Goal: Communication & Community: Answer question/provide support

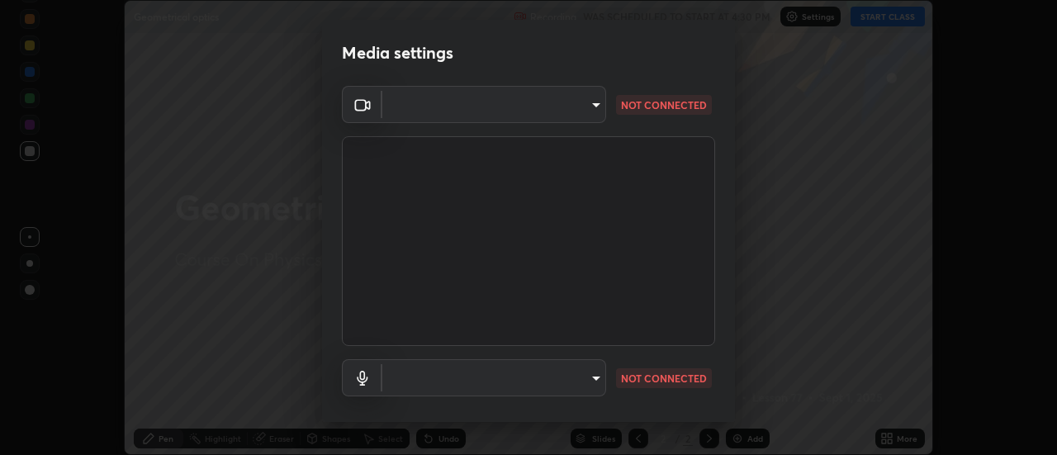
click at [591, 102] on body "Erase all Geometrical optics Recording WAS SCHEDULED TO START AT 4:30 PM Settin…" at bounding box center [528, 227] width 1057 height 455
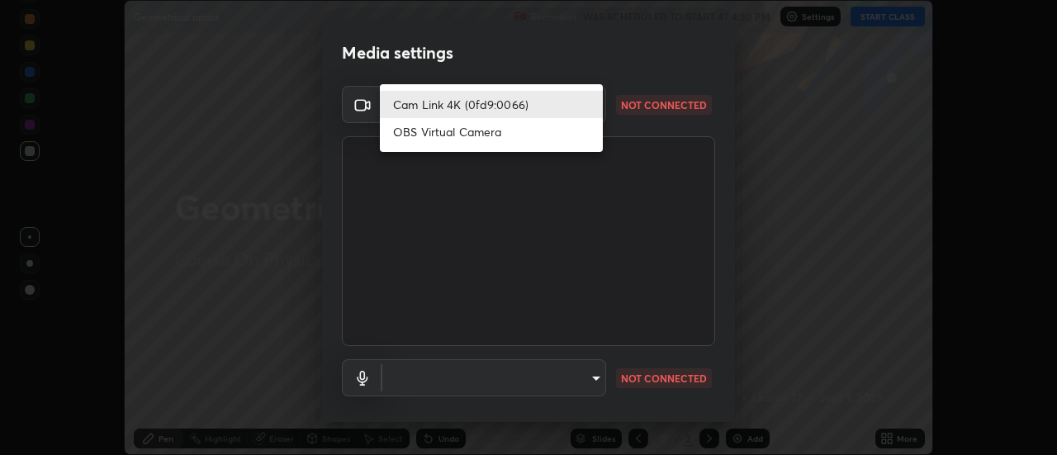
click at [465, 134] on li "OBS Virtual Camera" at bounding box center [491, 131] width 223 height 27
type input "33f9b0b3c76116fb221a8d1b7963ccaa76fc3f0460e9dfa89762a06687566130"
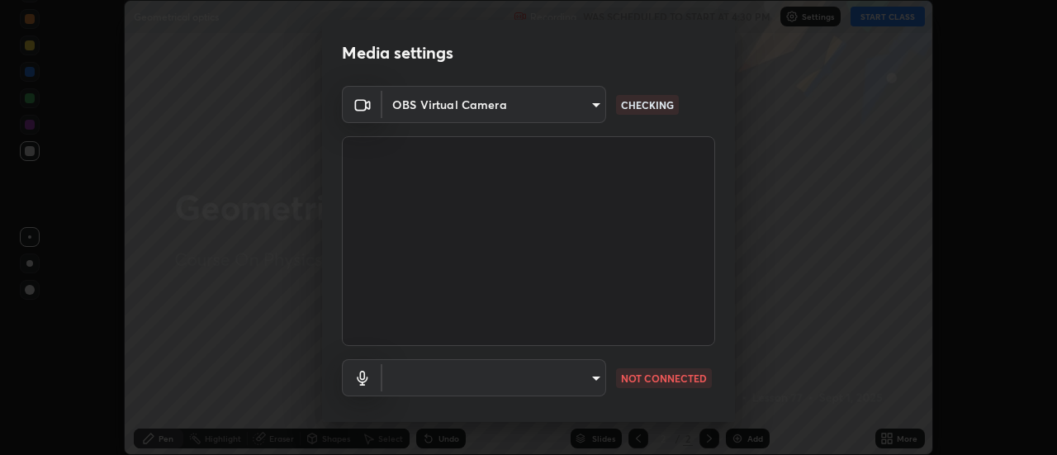
click at [591, 374] on body "Erase all Geometrical optics Recording WAS SCHEDULED TO START AT 4:30 PM Settin…" at bounding box center [528, 227] width 1057 height 455
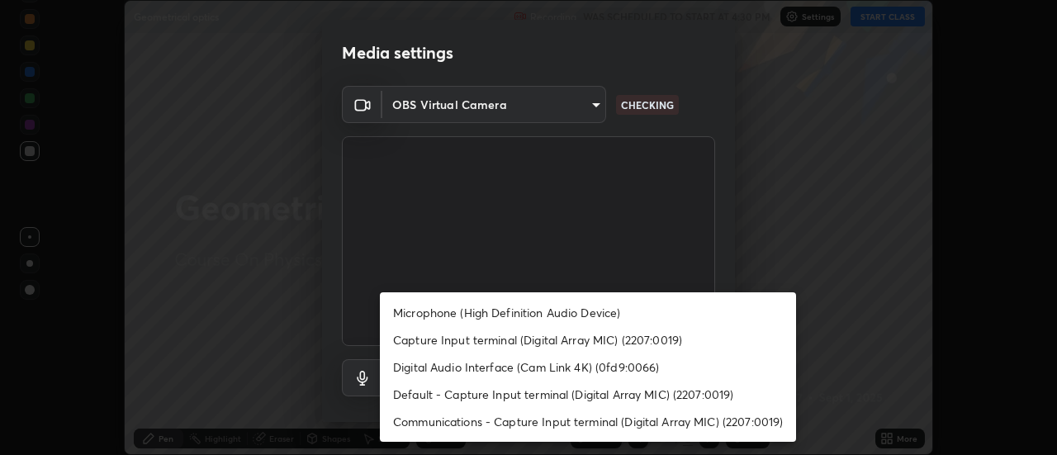
click at [542, 310] on li "Microphone (High Definition Audio Device)" at bounding box center [588, 312] width 416 height 27
type input "12589b70eaae13588721ca27543f53d5fb6dc800873e68d26fd24f43e4b6f27f"
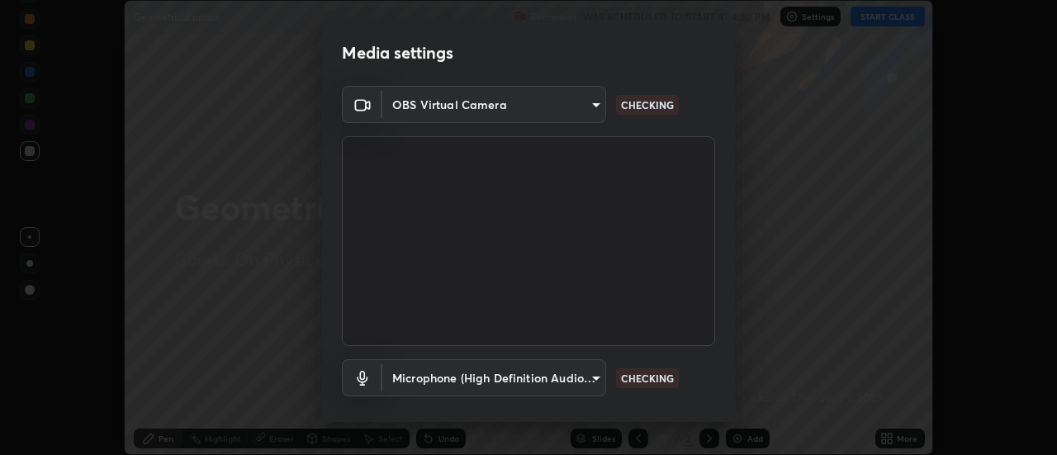
scroll to position [87, 0]
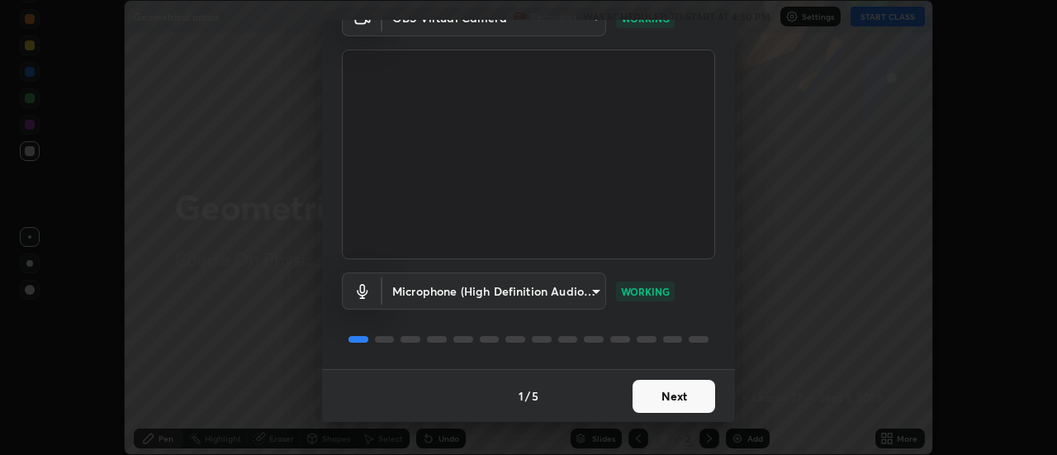
click at [655, 395] on button "Next" at bounding box center [673, 396] width 83 height 33
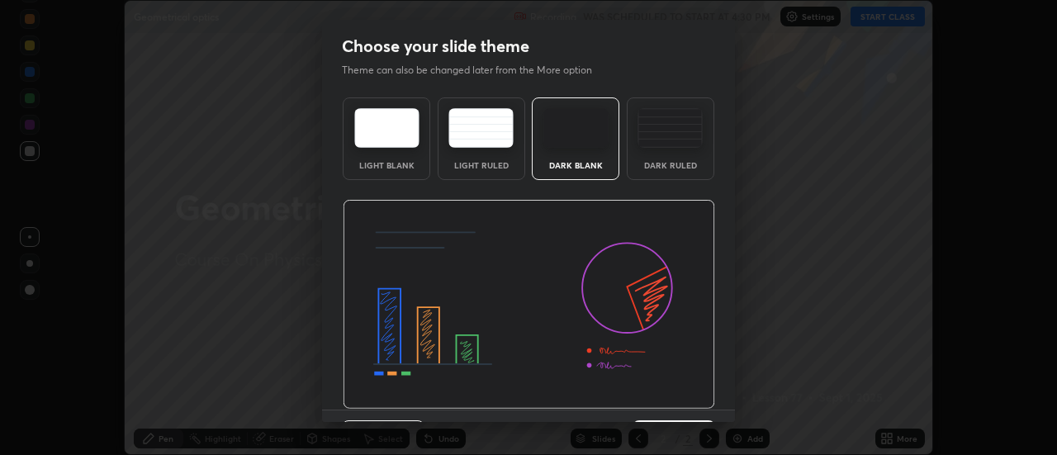
scroll to position [40, 0]
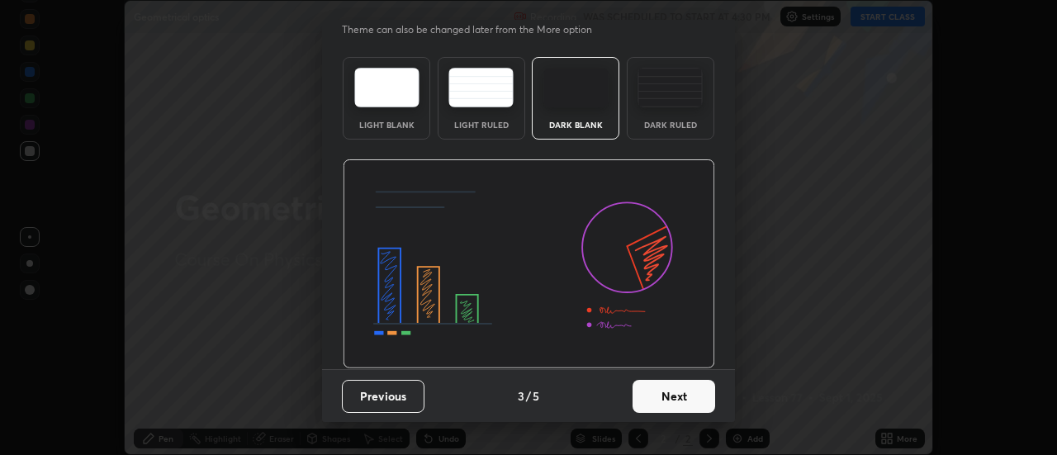
click at [660, 388] on button "Next" at bounding box center [673, 396] width 83 height 33
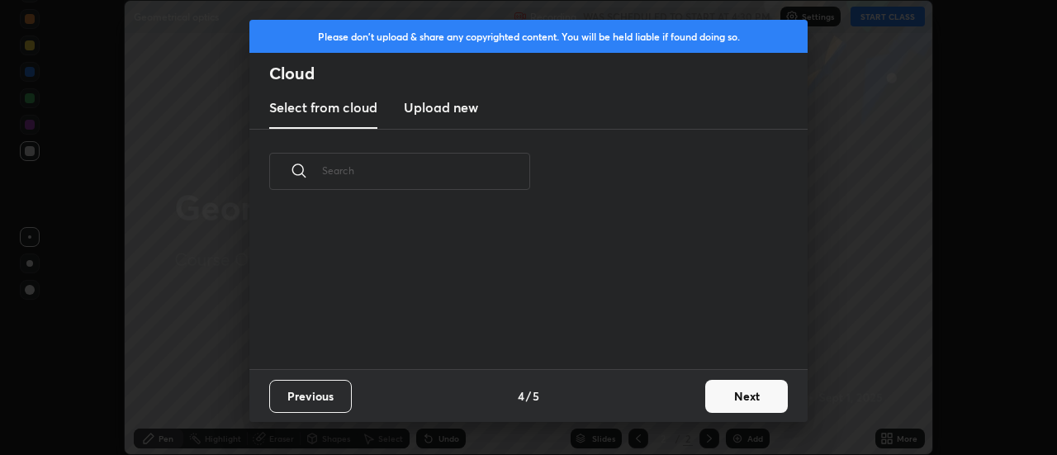
click at [730, 390] on button "Next" at bounding box center [746, 396] width 83 height 33
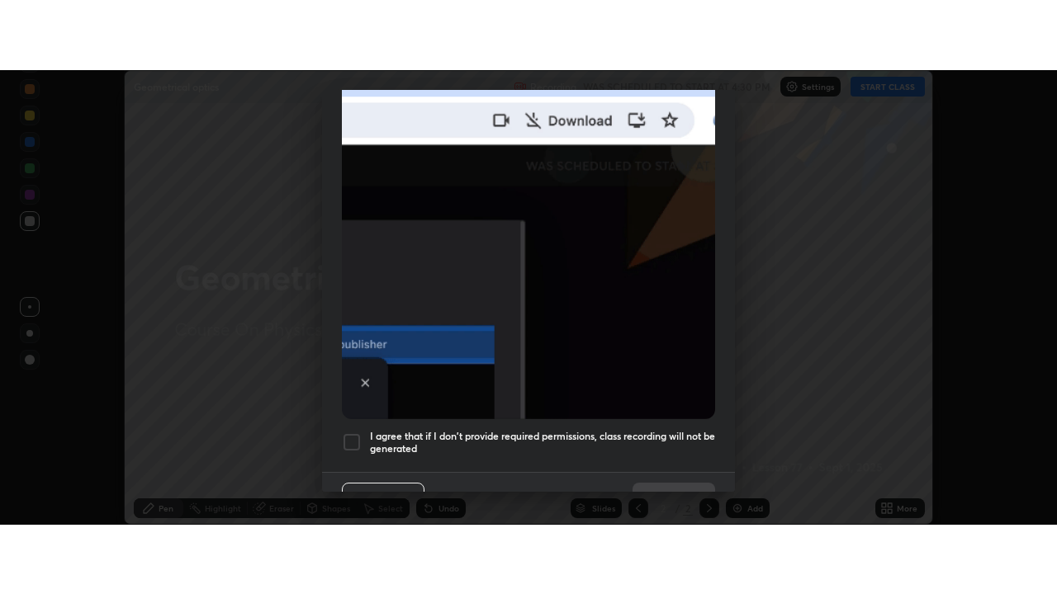
scroll to position [411, 0]
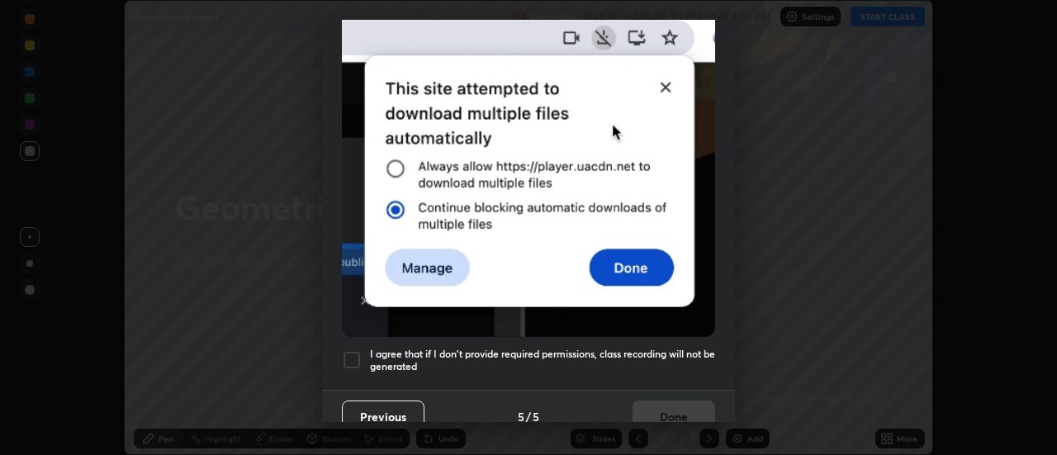
click at [620, 349] on h5 "I agree that if I don't provide required permissions, class recording will not …" at bounding box center [542, 361] width 345 height 26
click at [652, 409] on button "Done" at bounding box center [673, 416] width 83 height 33
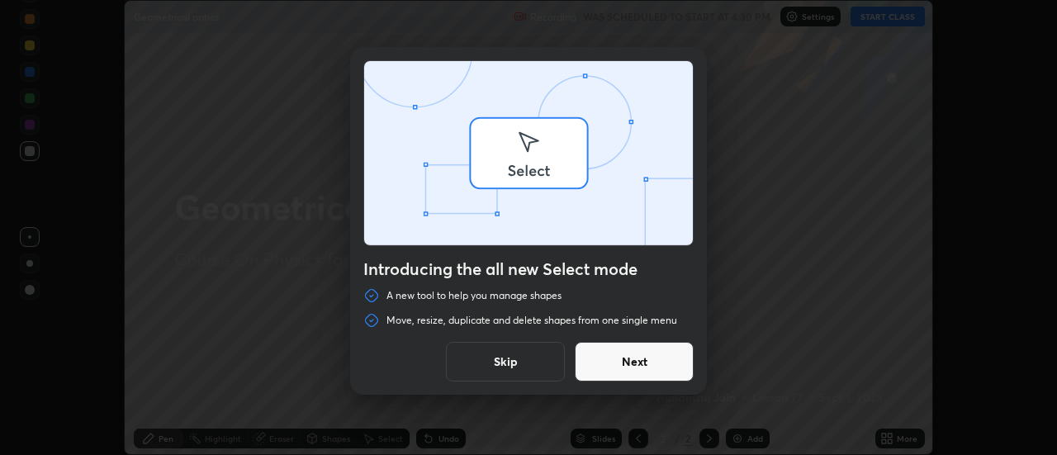
click at [887, 441] on div "Introducing the all new Select mode A new tool to help you manage shapes Move, …" at bounding box center [528, 227] width 1057 height 455
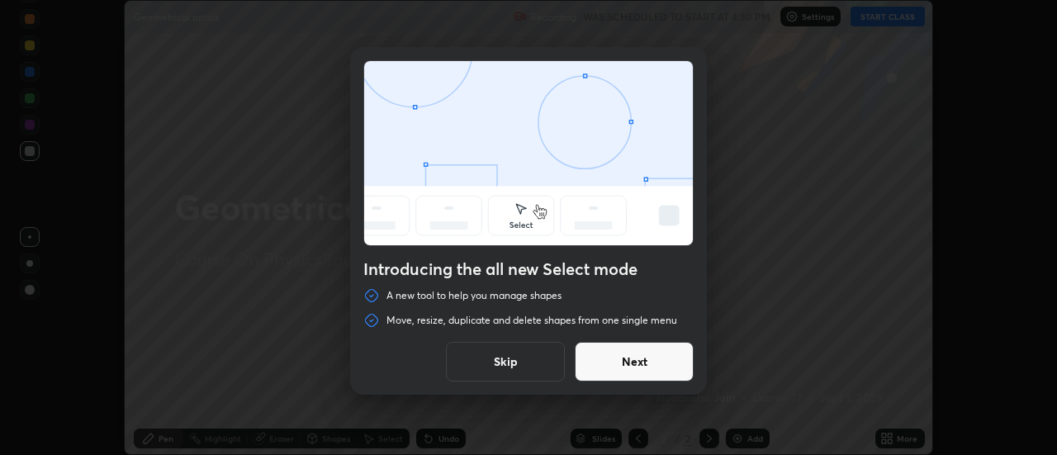
click at [511, 361] on button "Skip" at bounding box center [505, 362] width 119 height 40
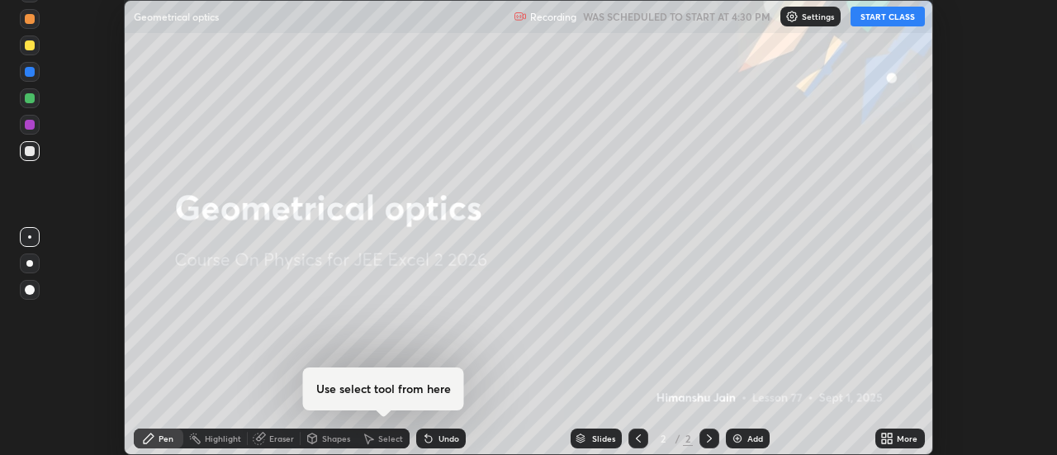
click at [884, 435] on icon at bounding box center [884, 435] width 4 height 4
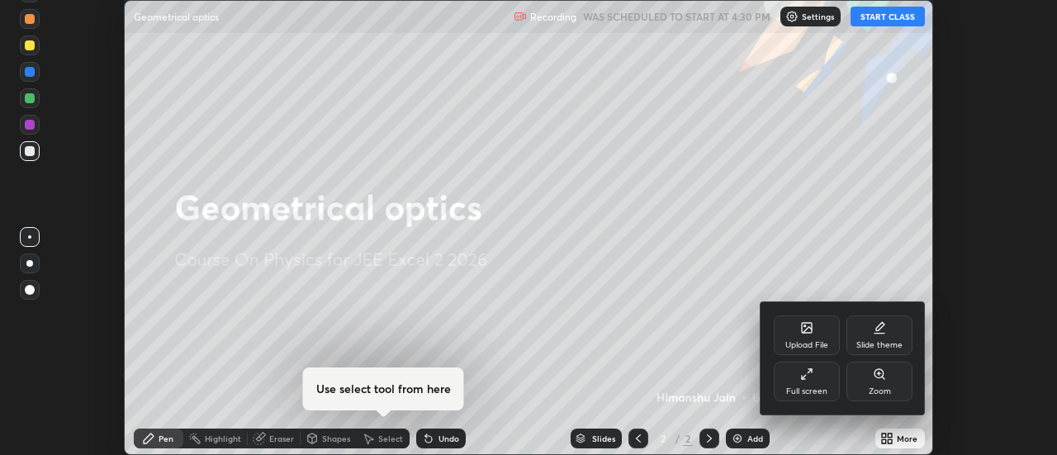
click at [799, 389] on div "Full screen" at bounding box center [806, 391] width 41 height 8
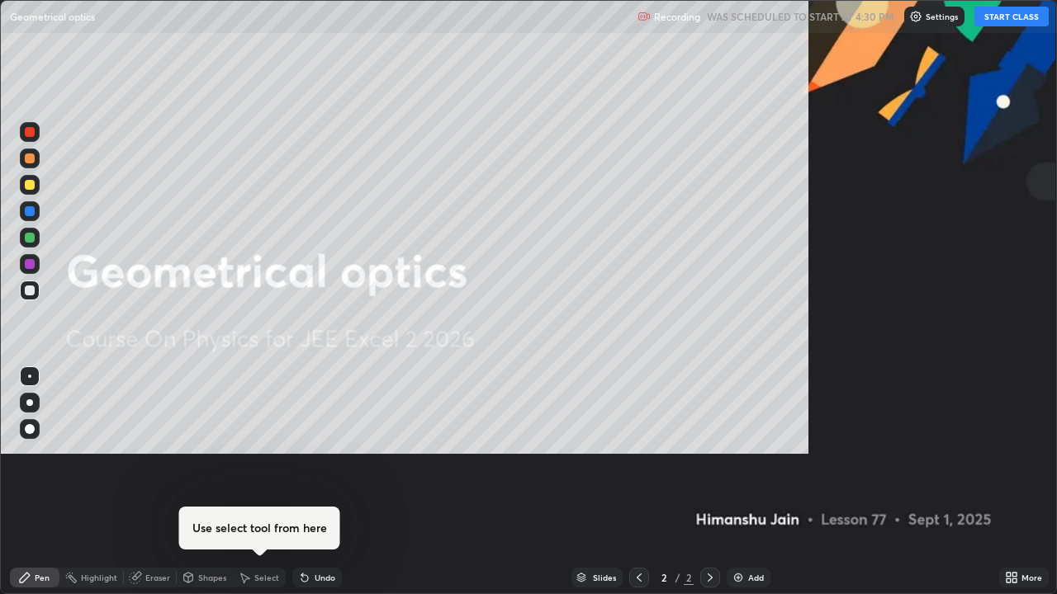
scroll to position [594, 1057]
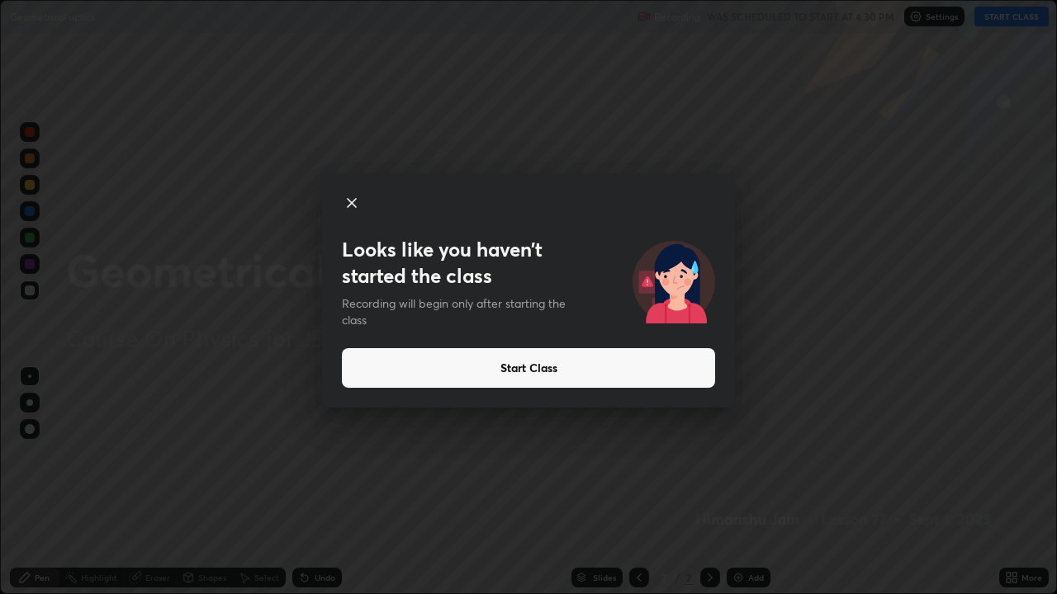
click at [405, 368] on button "Start Class" at bounding box center [528, 368] width 373 height 40
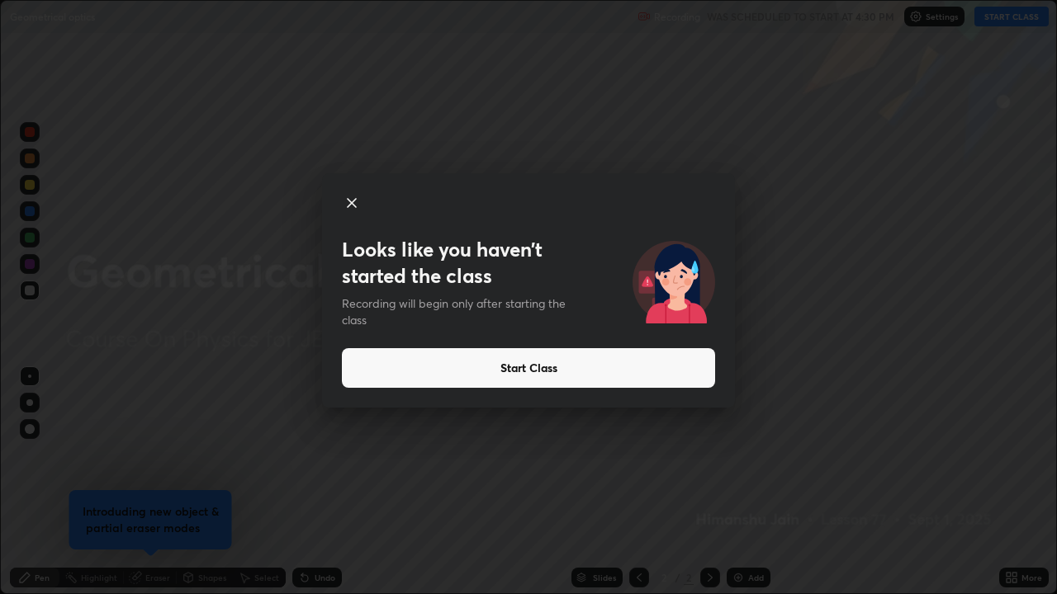
click at [575, 366] on button "Start Class" at bounding box center [528, 368] width 373 height 40
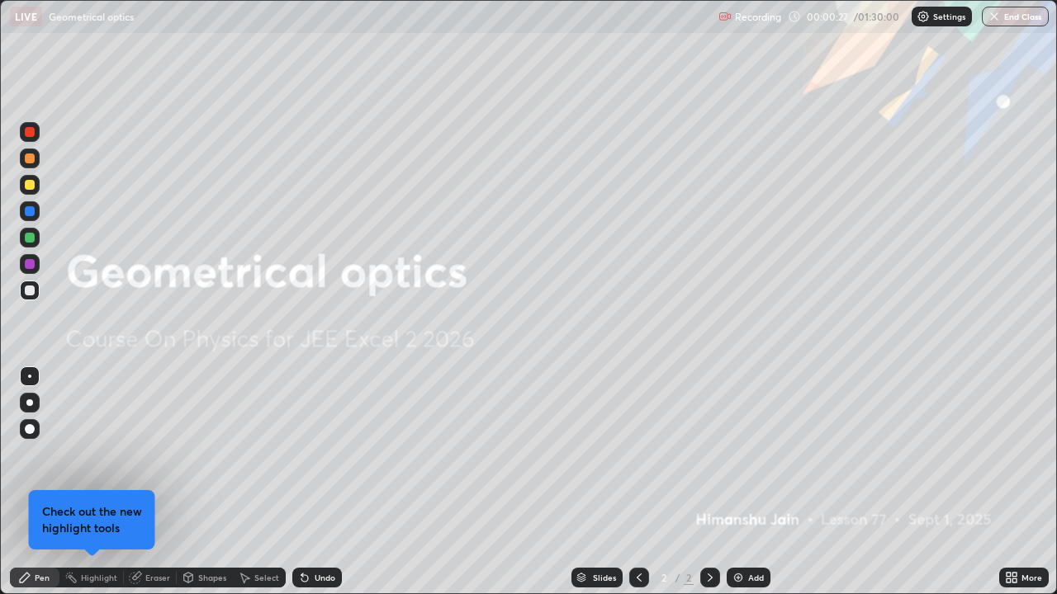
click at [750, 454] on div "Add" at bounding box center [756, 578] width 16 height 8
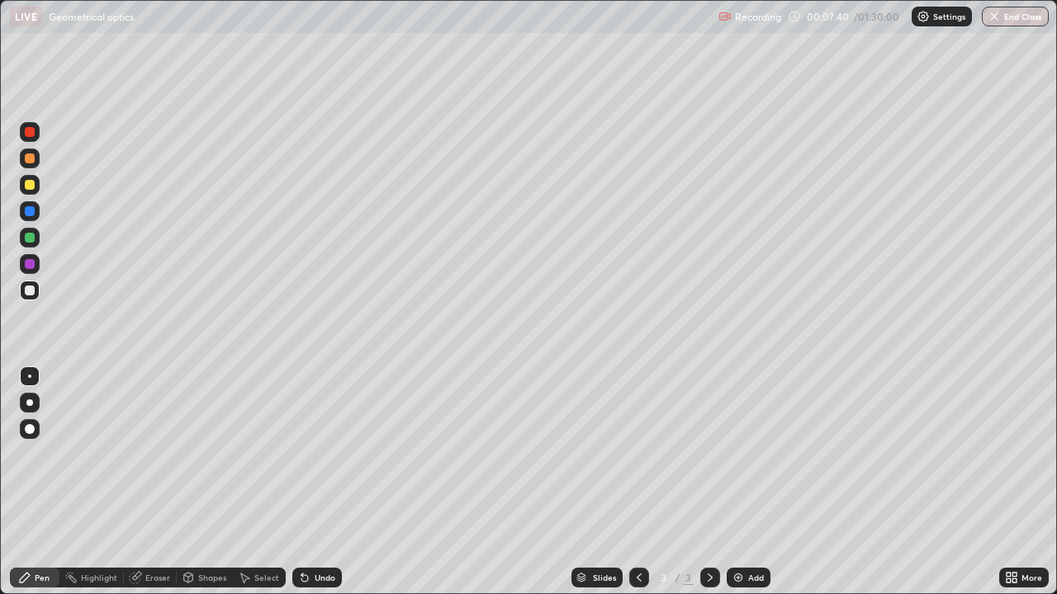
click at [331, 454] on div "Undo" at bounding box center [317, 578] width 50 height 20
click at [748, 454] on div "Add" at bounding box center [756, 578] width 16 height 8
click at [328, 454] on div "Undo" at bounding box center [317, 578] width 50 height 20
click at [320, 454] on div "Undo" at bounding box center [317, 578] width 50 height 20
click at [322, 454] on div "Undo" at bounding box center [317, 578] width 50 height 20
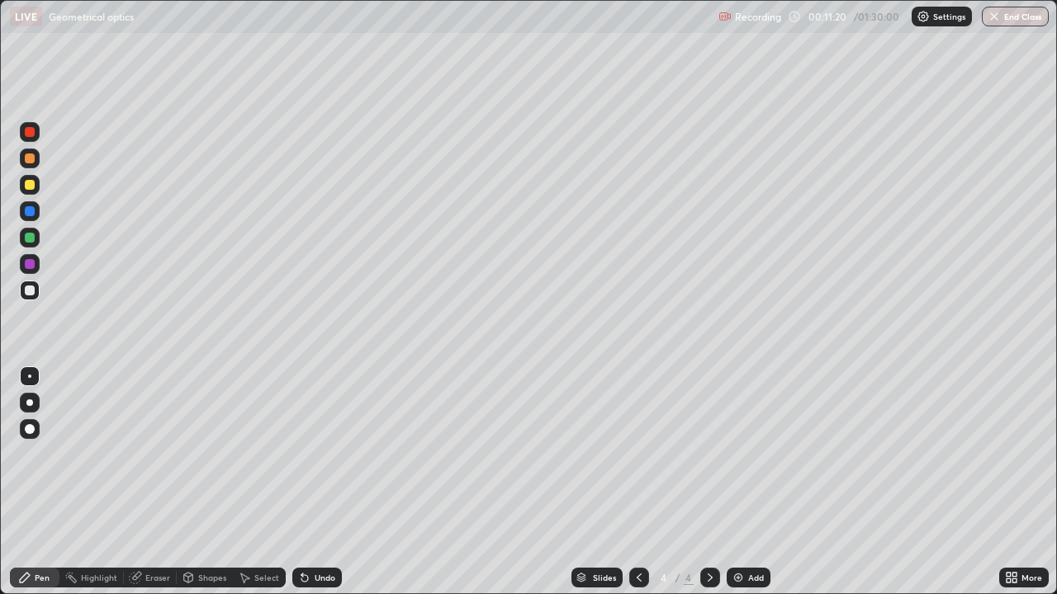
click at [320, 454] on div "Undo" at bounding box center [325, 578] width 21 height 8
click at [319, 454] on div "Undo" at bounding box center [325, 578] width 21 height 8
click at [318, 454] on div "Undo" at bounding box center [325, 578] width 21 height 8
click at [321, 454] on div "Undo" at bounding box center [325, 578] width 21 height 8
click at [325, 454] on div "Undo" at bounding box center [325, 578] width 21 height 8
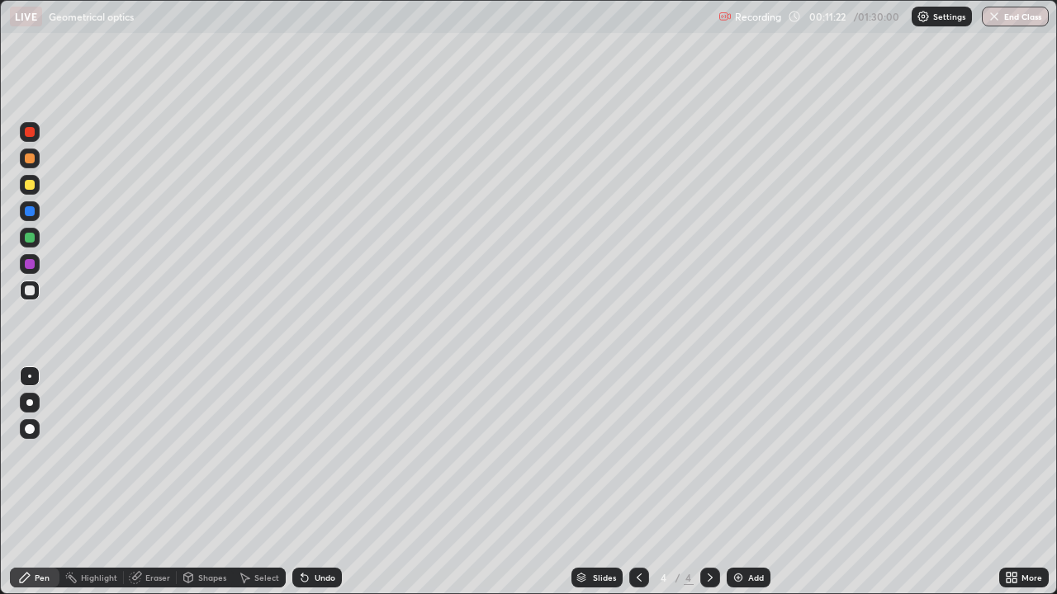
click at [326, 454] on div "Undo" at bounding box center [325, 578] width 21 height 8
click at [323, 454] on div "Undo" at bounding box center [317, 578] width 50 height 20
click at [219, 454] on div "Shapes" at bounding box center [205, 578] width 56 height 20
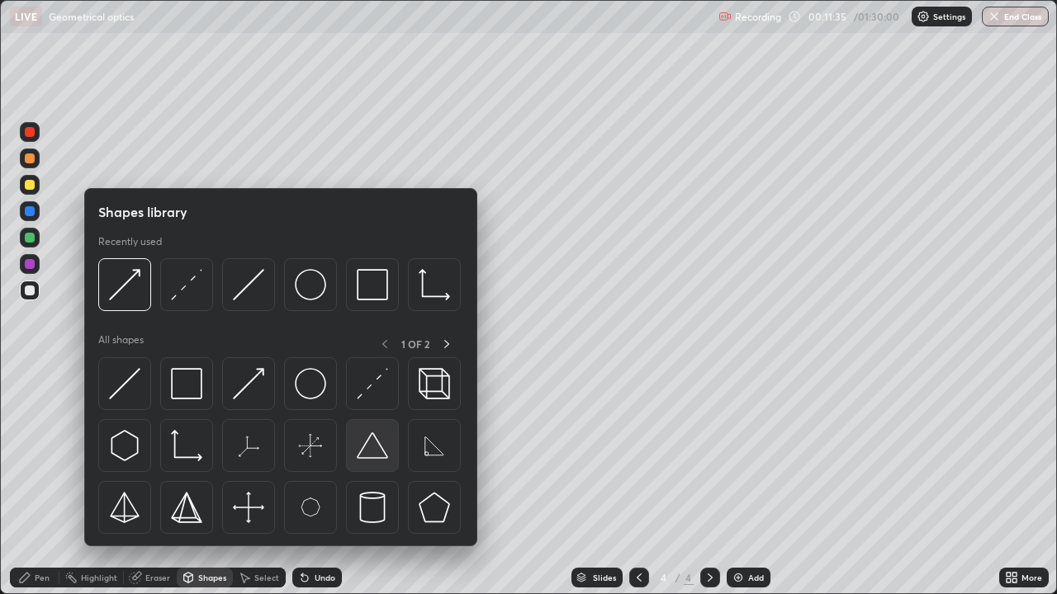
click at [380, 454] on img at bounding box center [372, 445] width 31 height 31
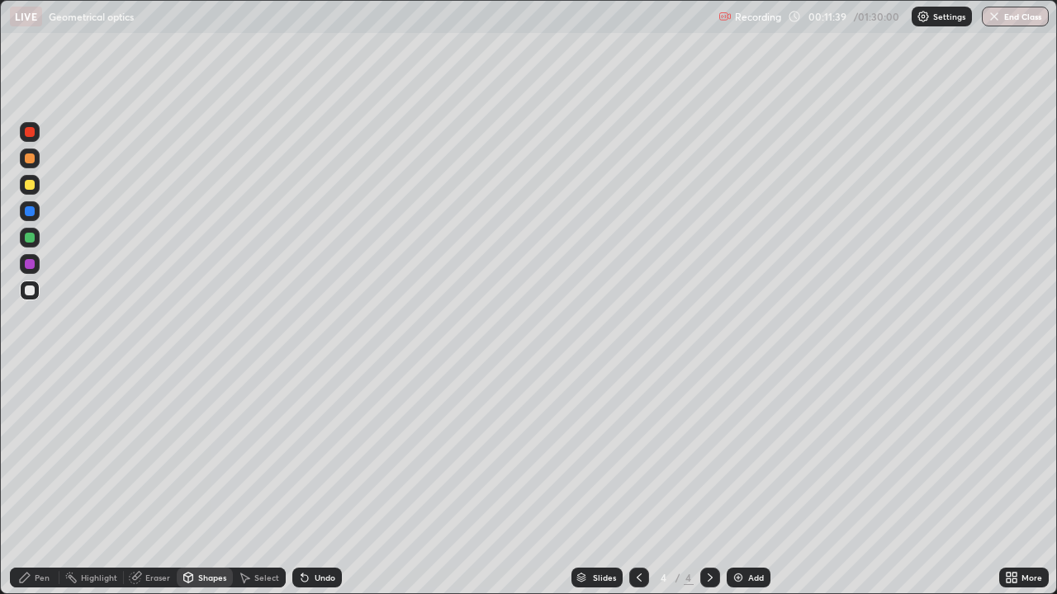
click at [37, 454] on div "Pen" at bounding box center [42, 578] width 15 height 8
click at [220, 454] on div "Shapes" at bounding box center [212, 578] width 28 height 8
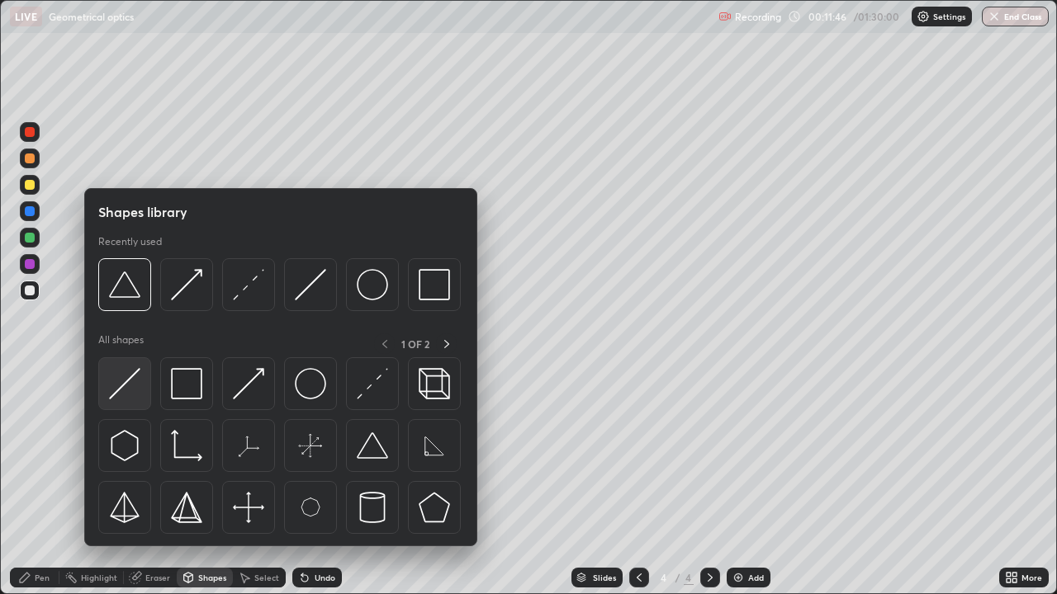
click at [131, 390] on img at bounding box center [124, 383] width 31 height 31
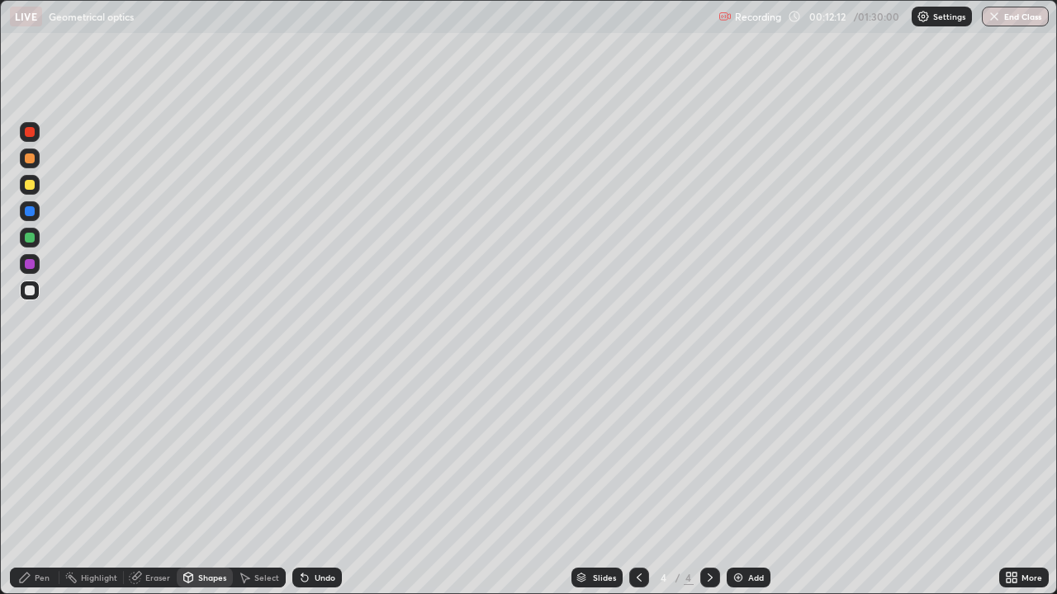
click at [636, 454] on icon at bounding box center [638, 577] width 13 height 13
click at [159, 454] on div "Eraser" at bounding box center [157, 578] width 25 height 8
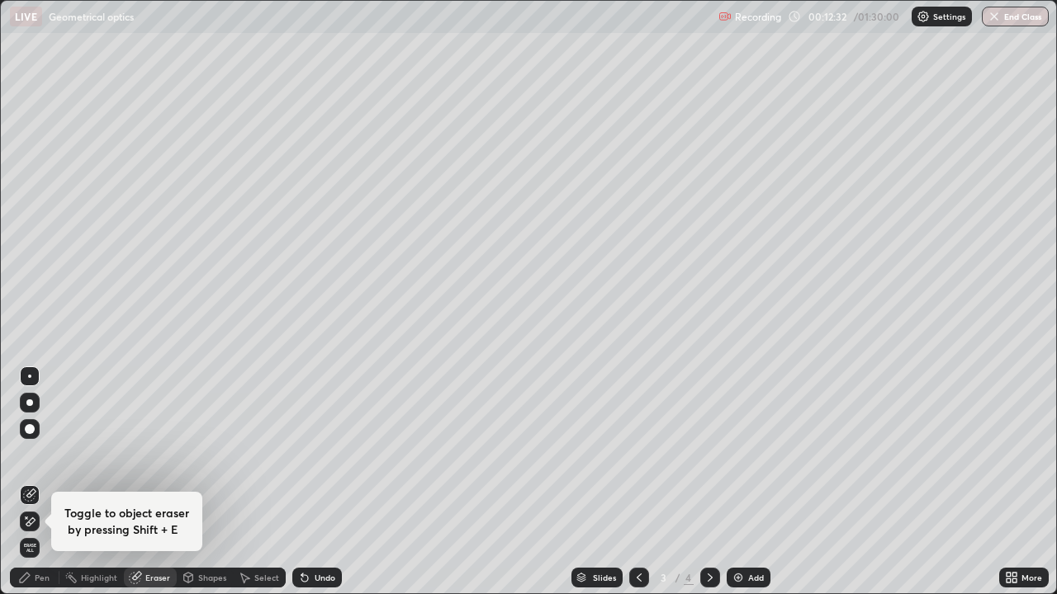
click at [43, 454] on div "Pen" at bounding box center [42, 578] width 15 height 8
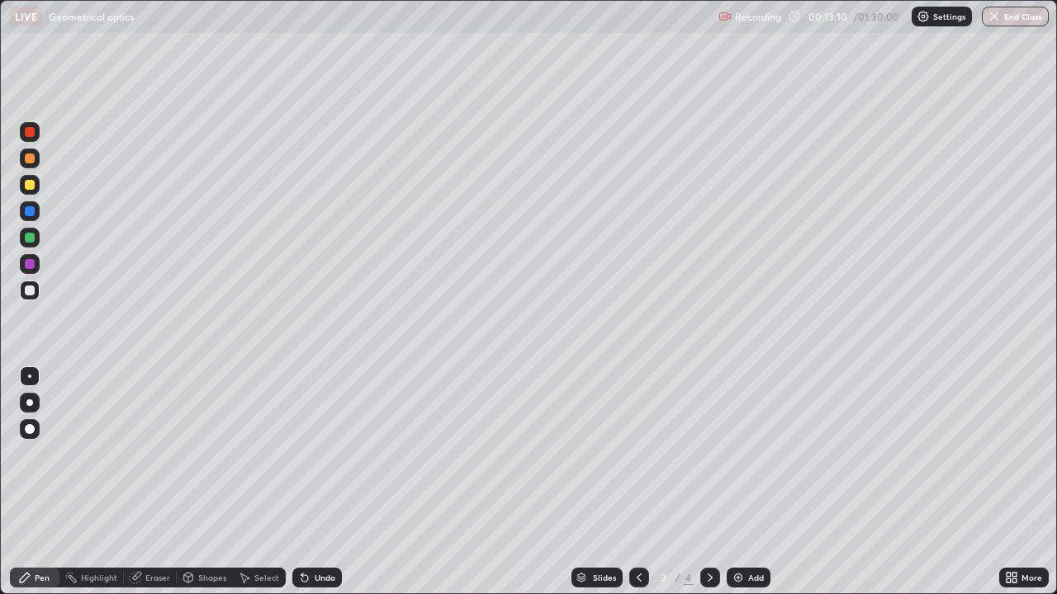
click at [708, 454] on icon at bounding box center [709, 577] width 13 height 13
click at [164, 454] on div "Eraser" at bounding box center [150, 578] width 53 height 20
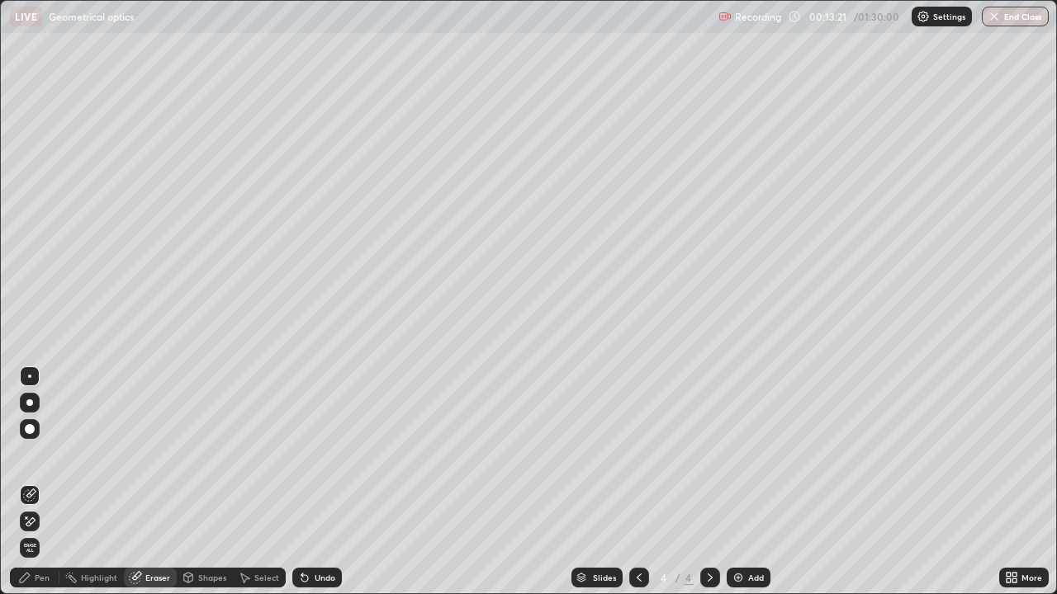
click at [45, 454] on div "Pen" at bounding box center [42, 578] width 15 height 8
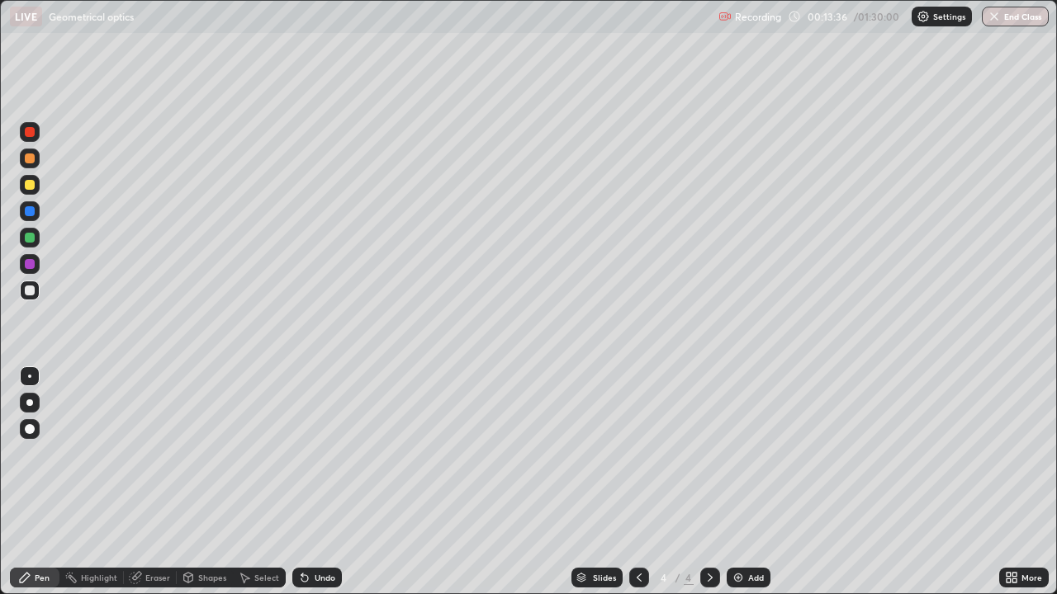
click at [211, 454] on div "Shapes" at bounding box center [212, 578] width 28 height 8
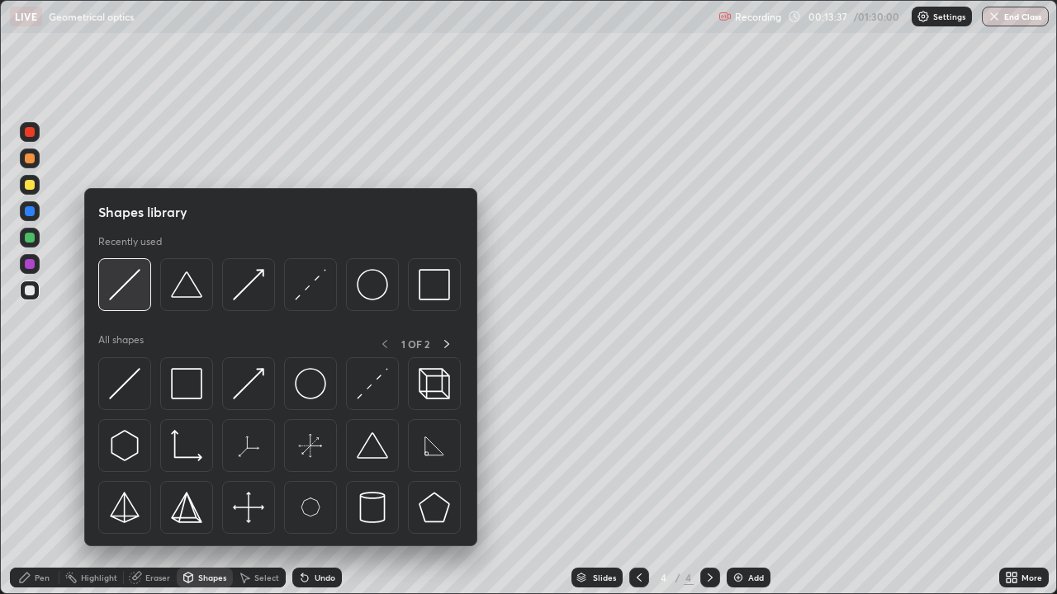
click at [133, 296] on img at bounding box center [124, 284] width 31 height 31
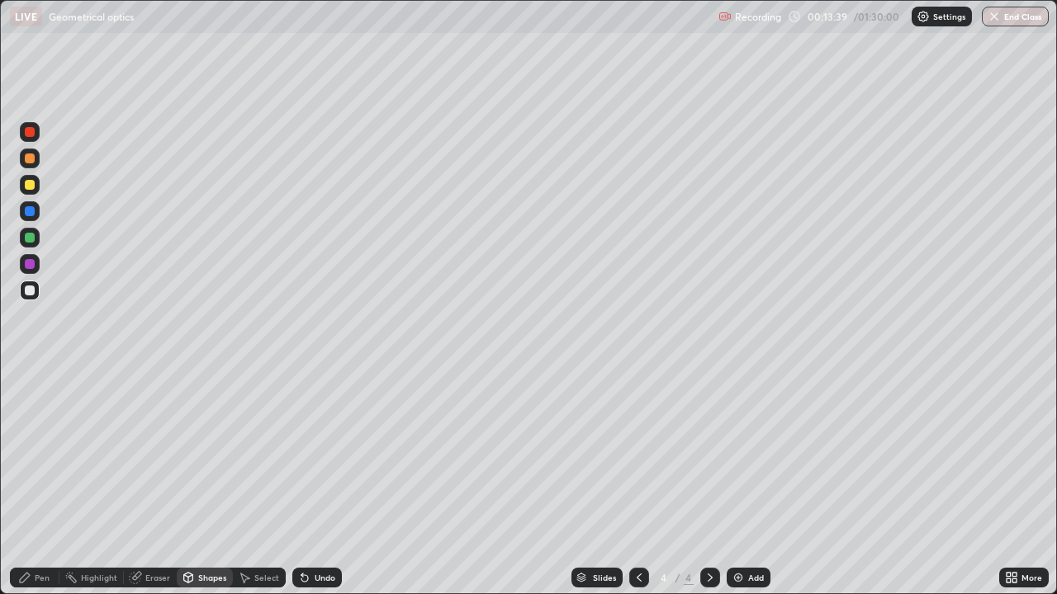
click at [31, 264] on div at bounding box center [30, 264] width 10 height 10
click at [212, 454] on div "Shapes" at bounding box center [212, 578] width 28 height 8
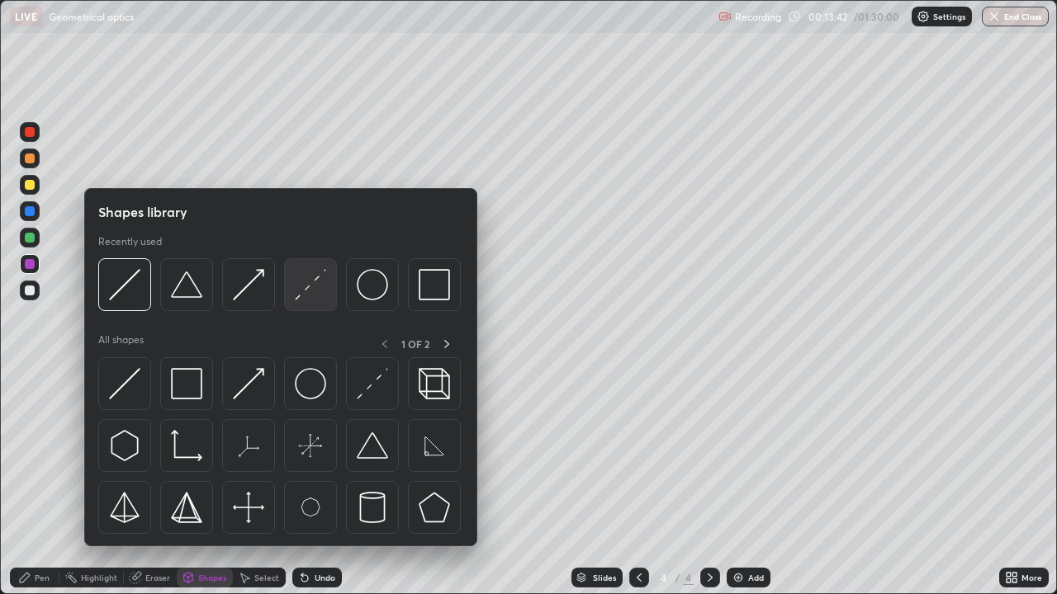
click at [311, 293] on img at bounding box center [310, 284] width 31 height 31
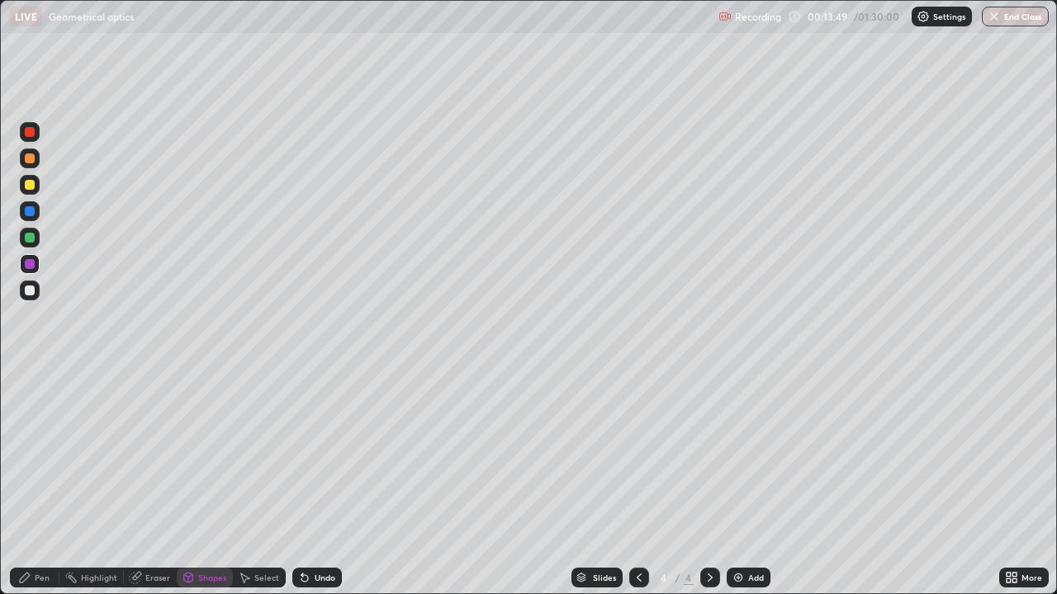
click at [329, 454] on div "Undo" at bounding box center [325, 578] width 21 height 8
click at [32, 290] on div at bounding box center [30, 291] width 10 height 10
click at [39, 454] on div "Pen" at bounding box center [42, 578] width 15 height 8
click at [212, 454] on div "Shapes" at bounding box center [212, 578] width 28 height 8
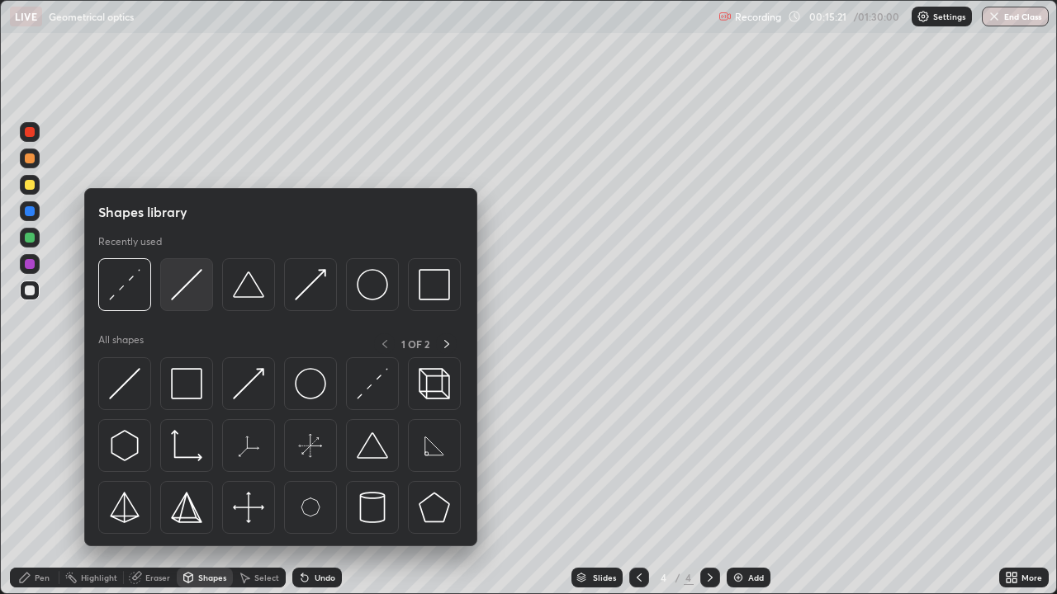
click at [192, 292] on img at bounding box center [186, 284] width 31 height 31
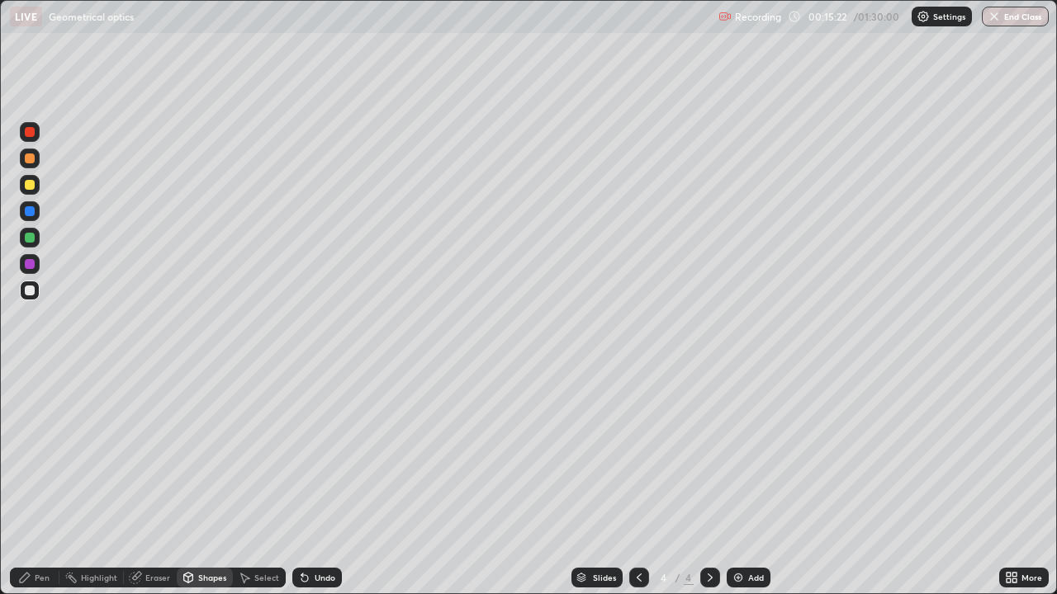
click at [35, 135] on div at bounding box center [30, 132] width 20 height 20
click at [329, 454] on div "Undo" at bounding box center [317, 578] width 50 height 20
click at [31, 215] on div at bounding box center [30, 211] width 10 height 10
click at [31, 133] on div at bounding box center [30, 132] width 10 height 10
click at [29, 185] on div at bounding box center [30, 185] width 10 height 10
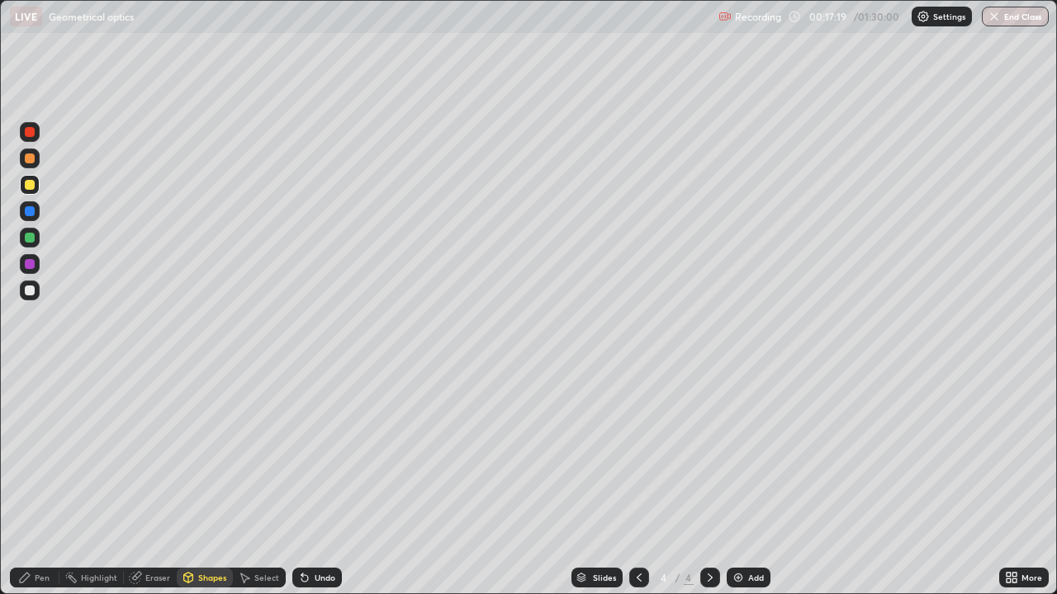
click at [326, 454] on div "Undo" at bounding box center [325, 578] width 21 height 8
click at [36, 454] on div "Pen" at bounding box center [35, 578] width 50 height 20
click at [334, 454] on div "Undo" at bounding box center [317, 578] width 50 height 20
click at [31, 132] on div at bounding box center [30, 132] width 10 height 10
click at [31, 211] on div at bounding box center [30, 211] width 10 height 10
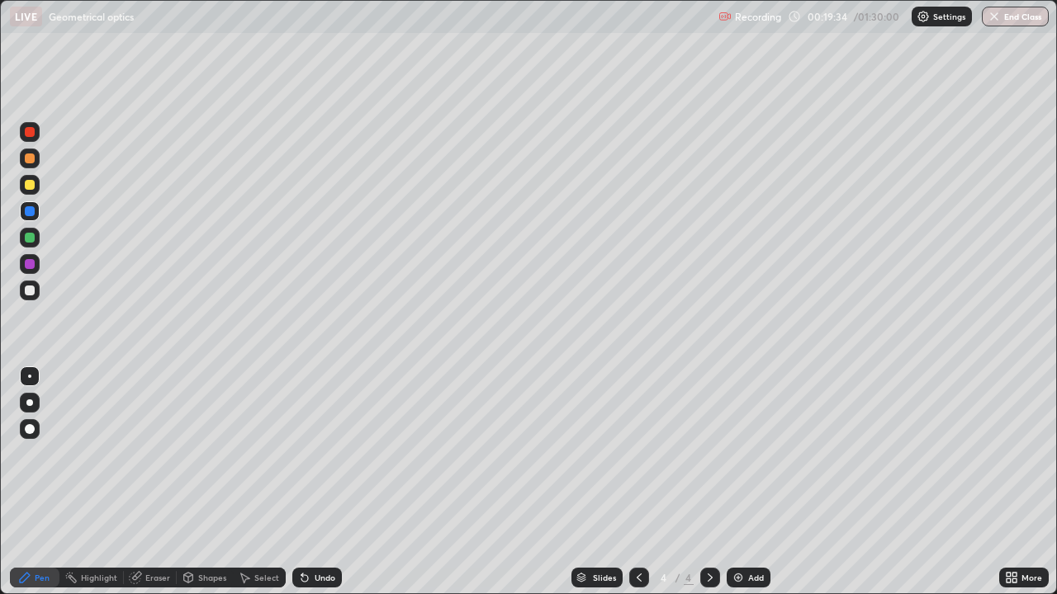
click at [33, 133] on div at bounding box center [30, 132] width 10 height 10
click at [334, 454] on div "Undo" at bounding box center [317, 578] width 50 height 20
click at [36, 185] on div at bounding box center [30, 185] width 20 height 20
click at [35, 211] on div at bounding box center [30, 211] width 20 height 20
click at [331, 454] on div "Undo" at bounding box center [325, 578] width 21 height 8
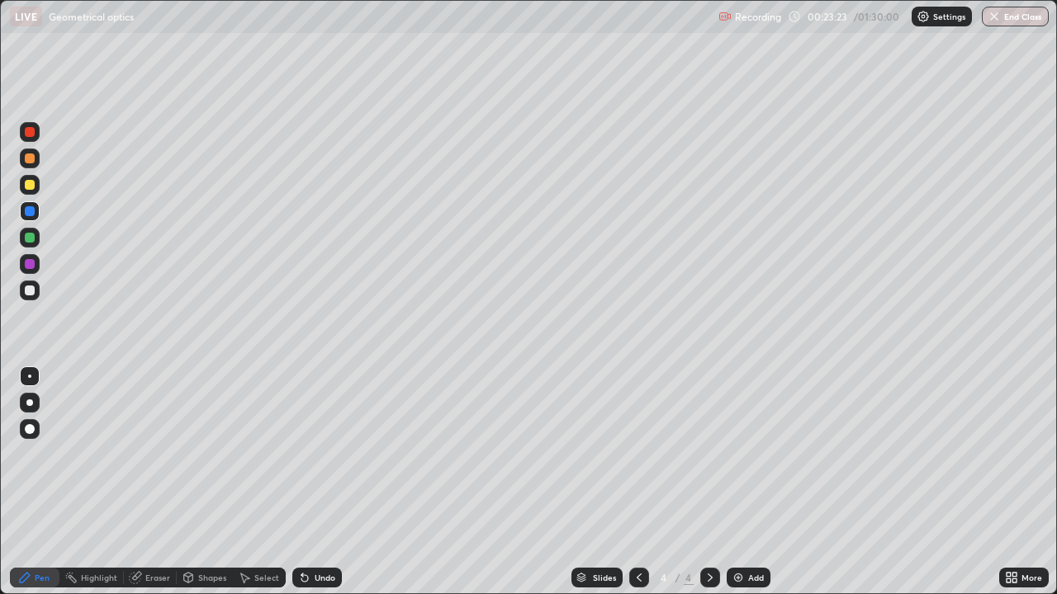
click at [751, 454] on div "Add" at bounding box center [756, 578] width 16 height 8
click at [329, 454] on div "Undo" at bounding box center [325, 578] width 21 height 8
click at [637, 454] on icon at bounding box center [638, 577] width 13 height 13
click at [703, 454] on div at bounding box center [710, 577] width 20 height 33
click at [748, 454] on div "Add" at bounding box center [748, 578] width 44 height 20
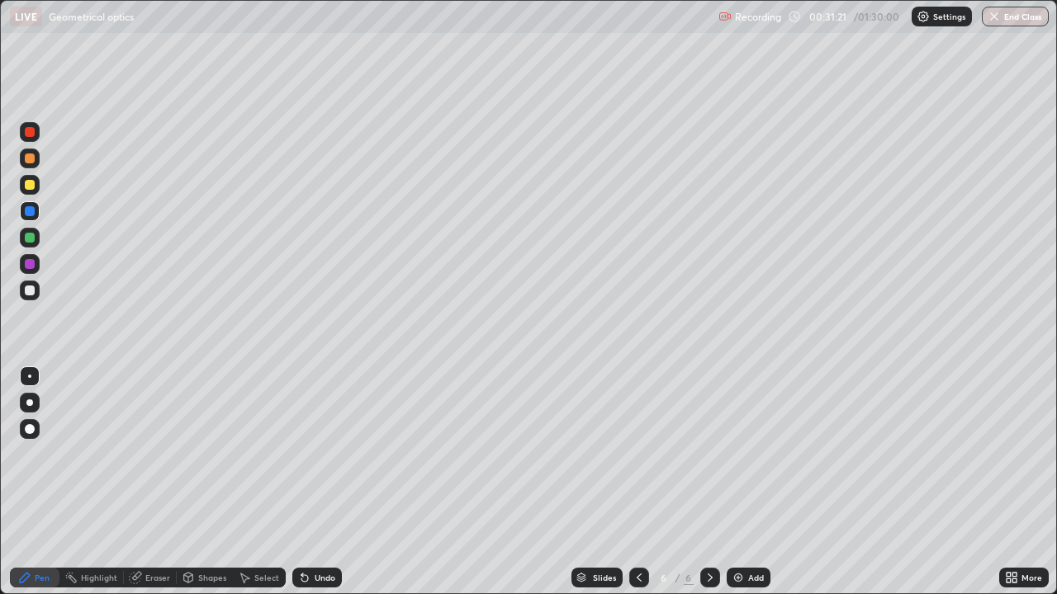
click at [31, 185] on div at bounding box center [30, 185] width 10 height 10
click at [326, 454] on div "Undo" at bounding box center [325, 578] width 21 height 8
click at [324, 454] on div "Undo" at bounding box center [325, 578] width 21 height 8
click at [324, 454] on div "Undo" at bounding box center [317, 578] width 50 height 20
click at [212, 454] on div "Shapes" at bounding box center [212, 578] width 28 height 8
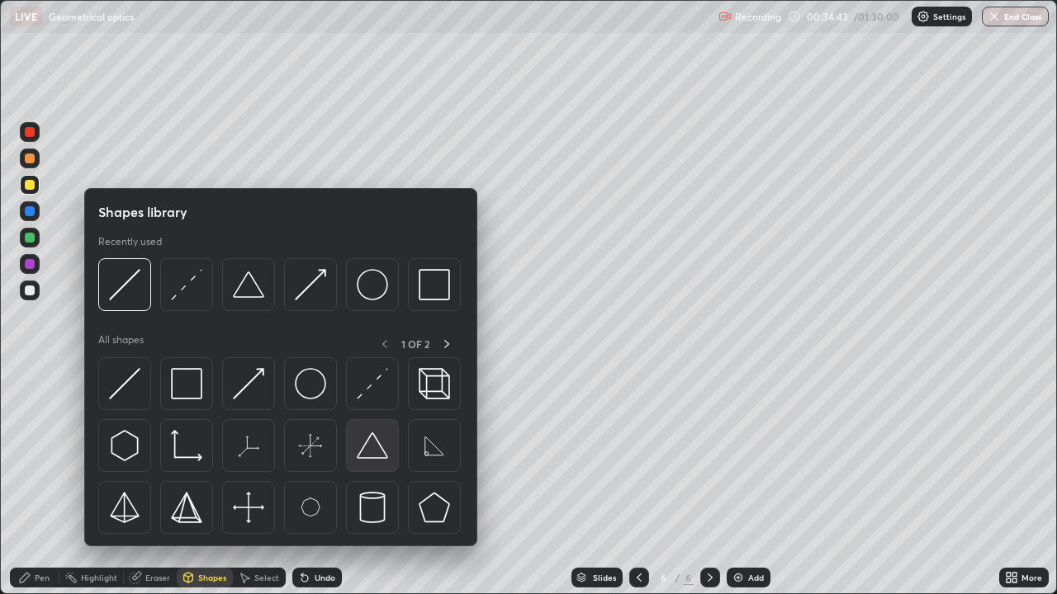
click at [373, 454] on img at bounding box center [372, 445] width 31 height 31
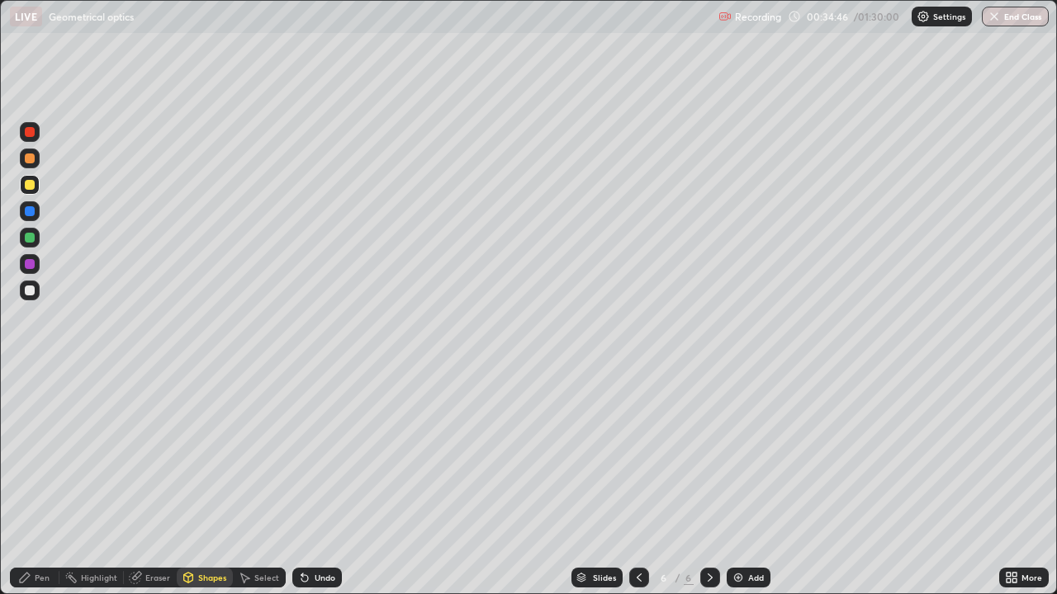
click at [271, 454] on div "Select" at bounding box center [266, 578] width 25 height 8
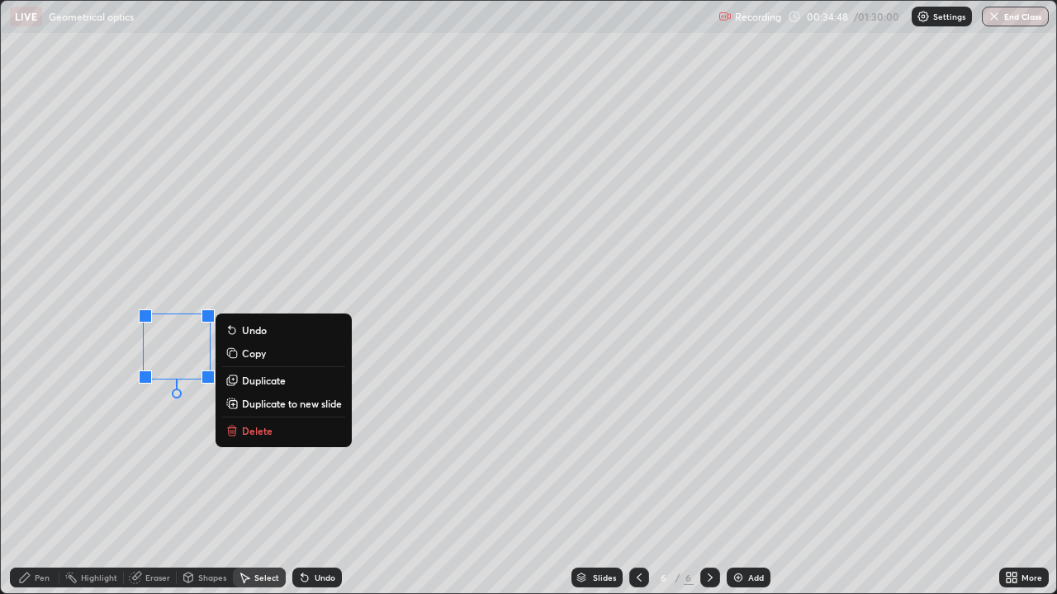
click at [266, 381] on p "Duplicate" at bounding box center [264, 380] width 44 height 13
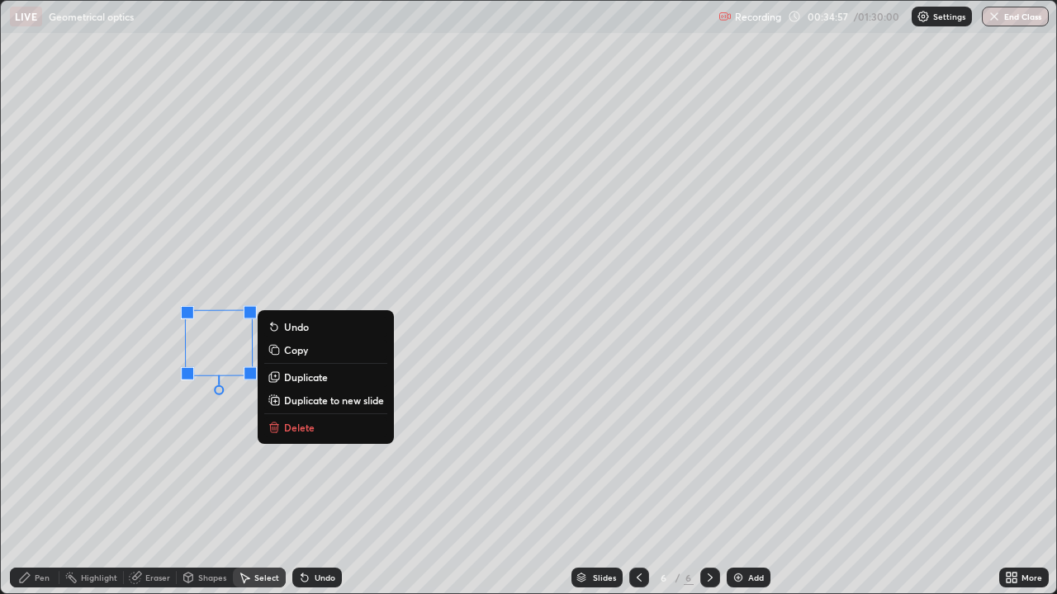
click at [98, 380] on div "180 ° Undo Copy Duplicate Duplicate to new slide Delete" at bounding box center [528, 297] width 1055 height 593
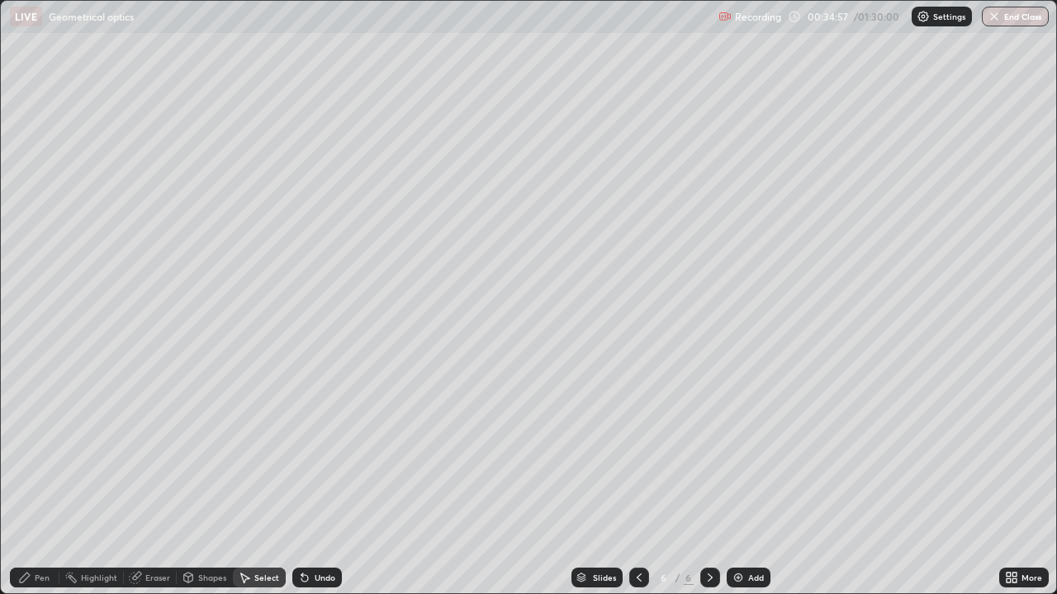
click at [37, 454] on div "Pen" at bounding box center [42, 578] width 15 height 8
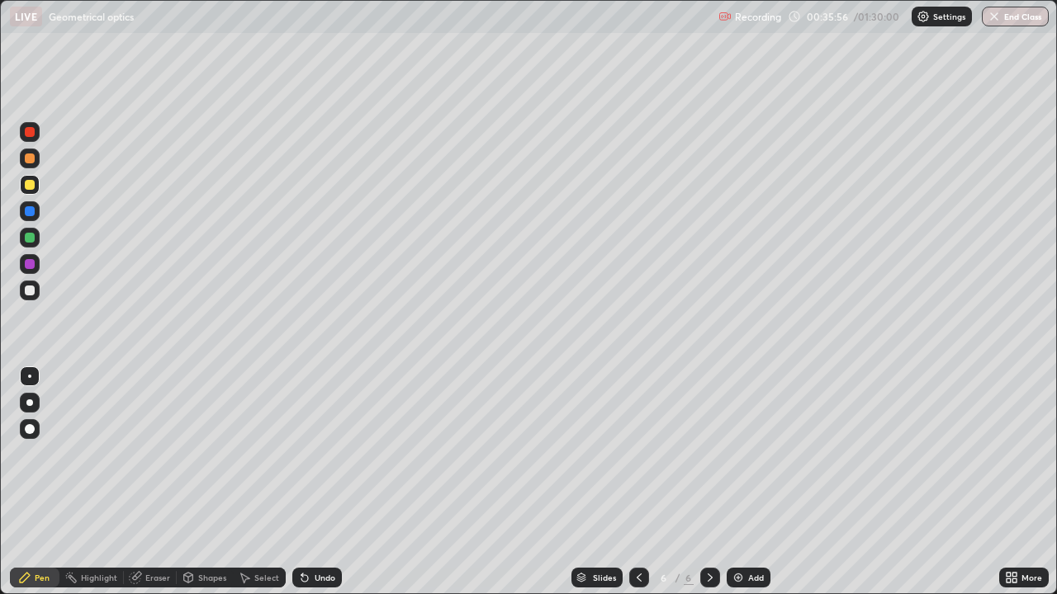
click at [329, 454] on div "Undo" at bounding box center [325, 578] width 21 height 8
click at [750, 454] on div "Add" at bounding box center [756, 578] width 16 height 8
click at [321, 454] on div "Undo" at bounding box center [325, 578] width 21 height 8
click at [31, 293] on div at bounding box center [30, 291] width 10 height 10
click at [208, 454] on div "Shapes" at bounding box center [212, 578] width 28 height 8
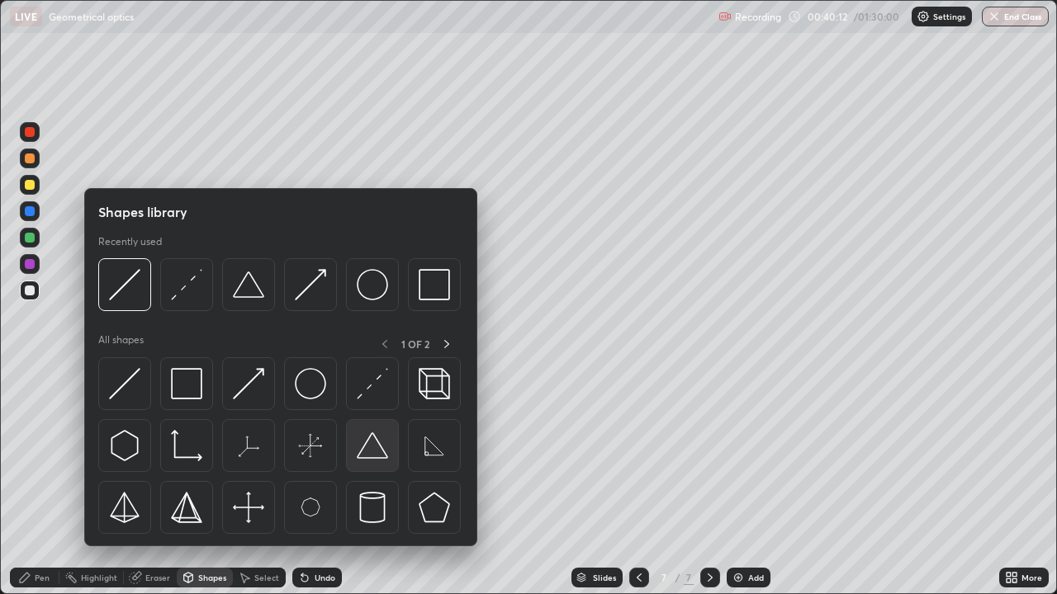
click at [373, 453] on img at bounding box center [372, 445] width 31 height 31
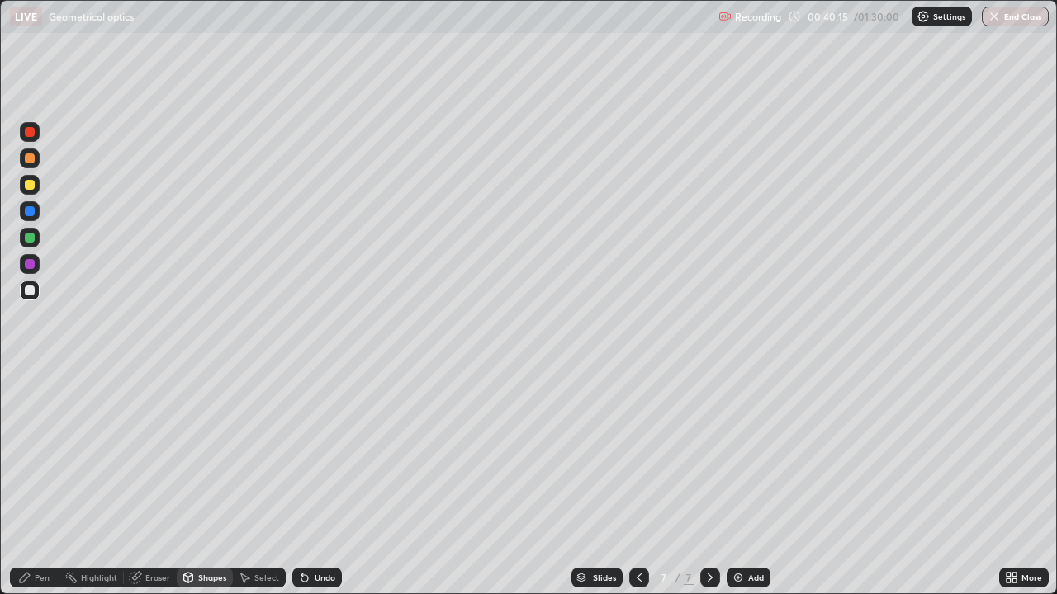
click at [209, 454] on div "Shapes" at bounding box center [212, 578] width 28 height 8
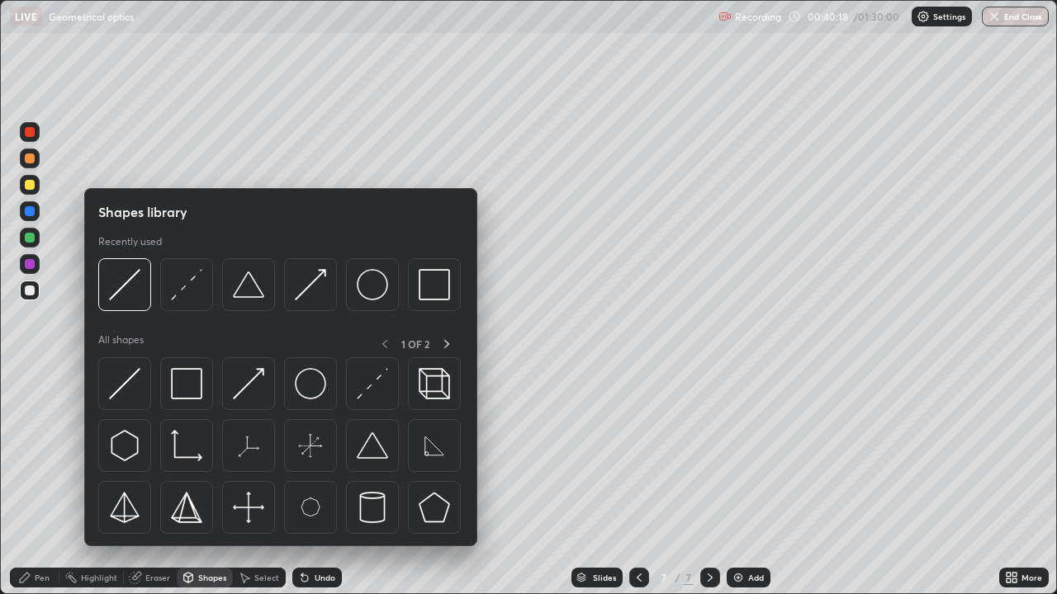
click at [210, 454] on div "Shapes" at bounding box center [212, 578] width 28 height 8
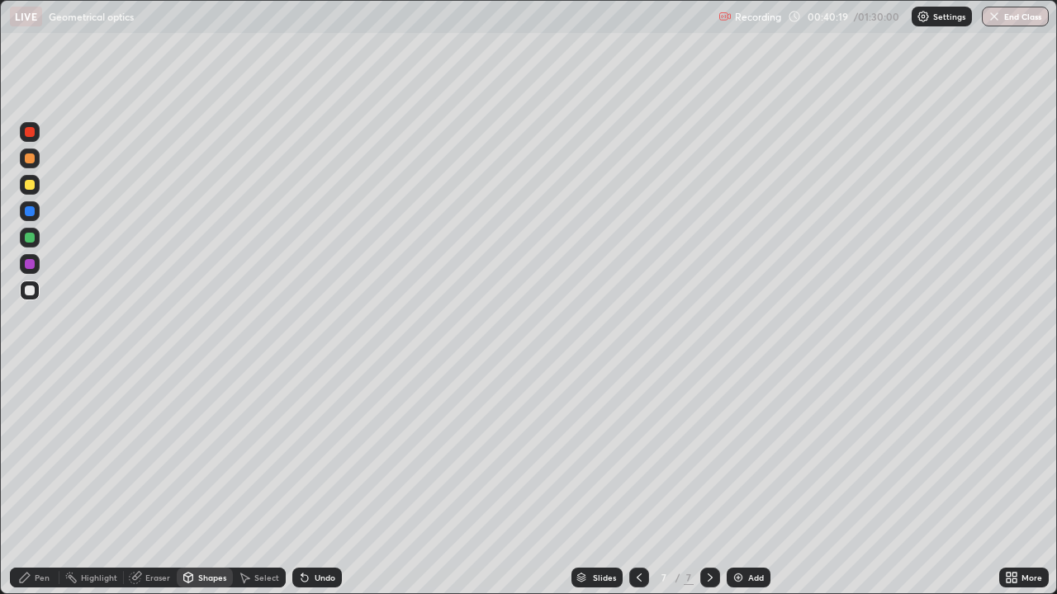
click at [216, 454] on div "Shapes" at bounding box center [212, 578] width 28 height 8
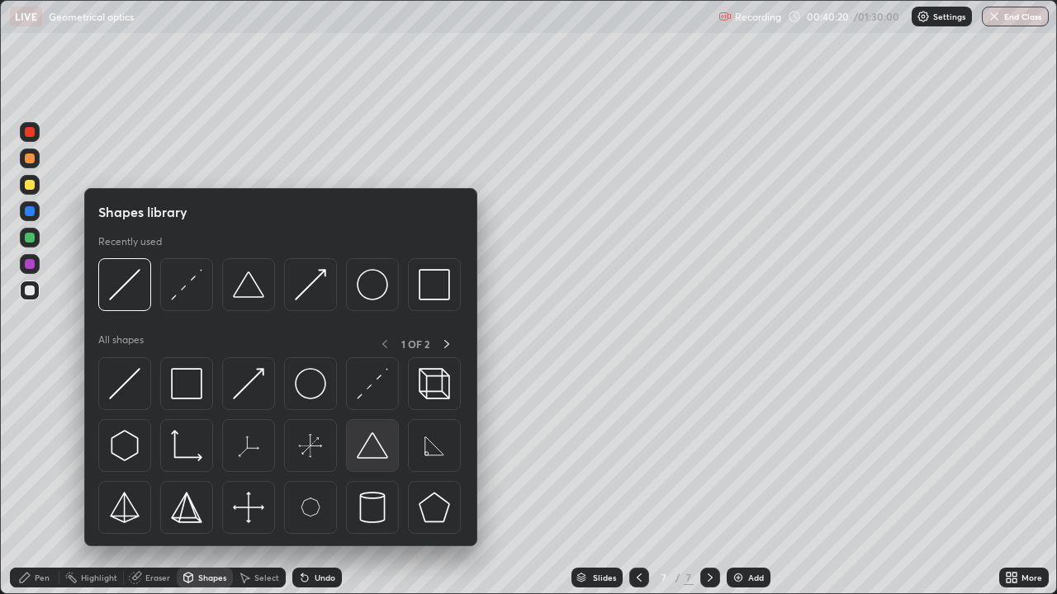
click at [389, 454] on div at bounding box center [372, 445] width 53 height 53
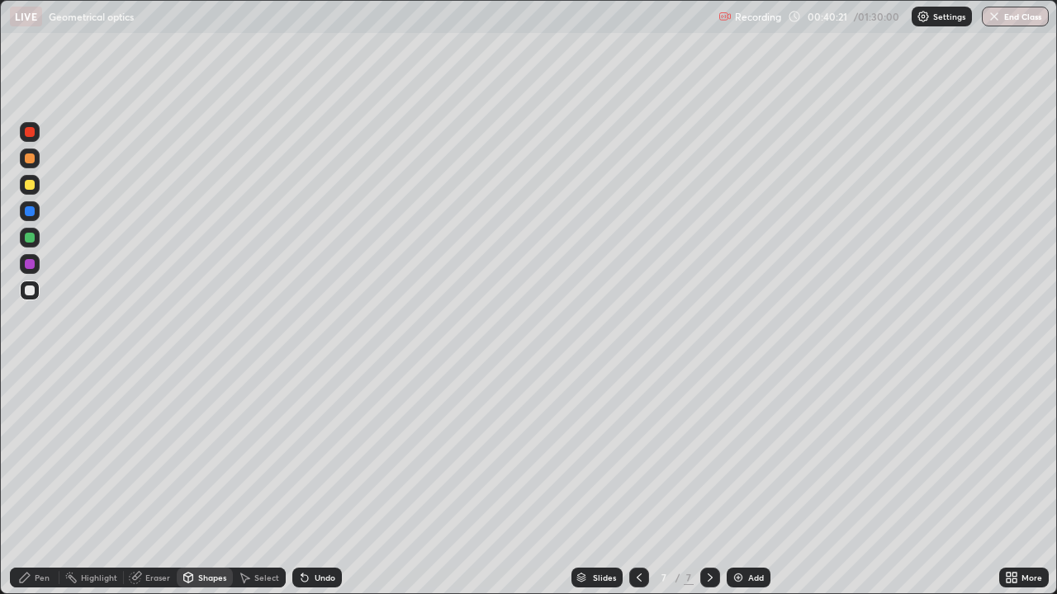
click at [29, 239] on div at bounding box center [30, 238] width 10 height 10
click at [270, 454] on div "Select" at bounding box center [266, 578] width 25 height 8
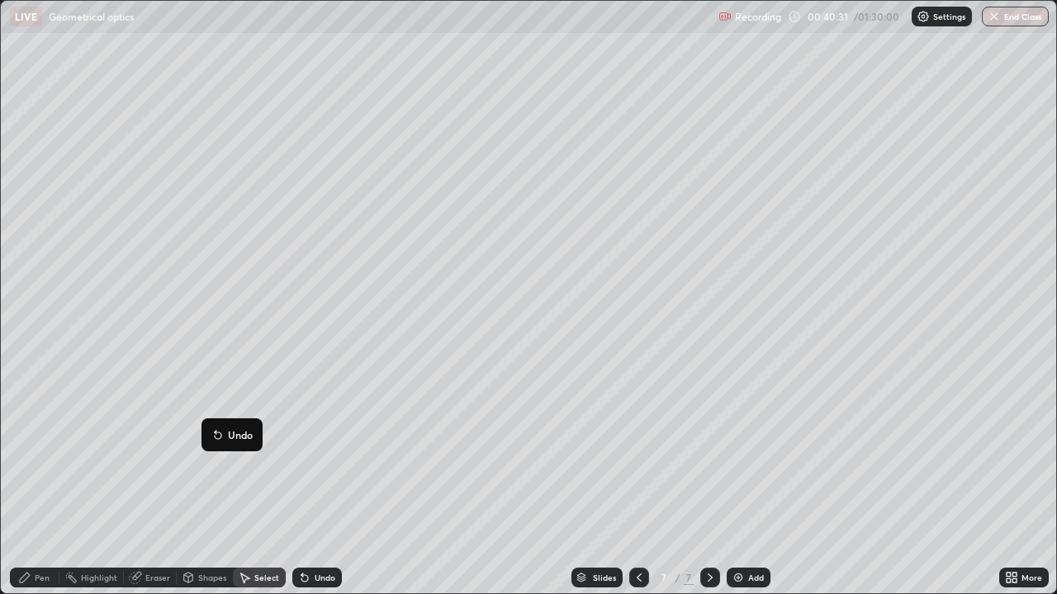
click at [81, 432] on div "180 ° Undo Copy Duplicate Duplicate to new slide Delete" at bounding box center [528, 297] width 1055 height 593
click at [35, 454] on div "Pen" at bounding box center [42, 578] width 15 height 8
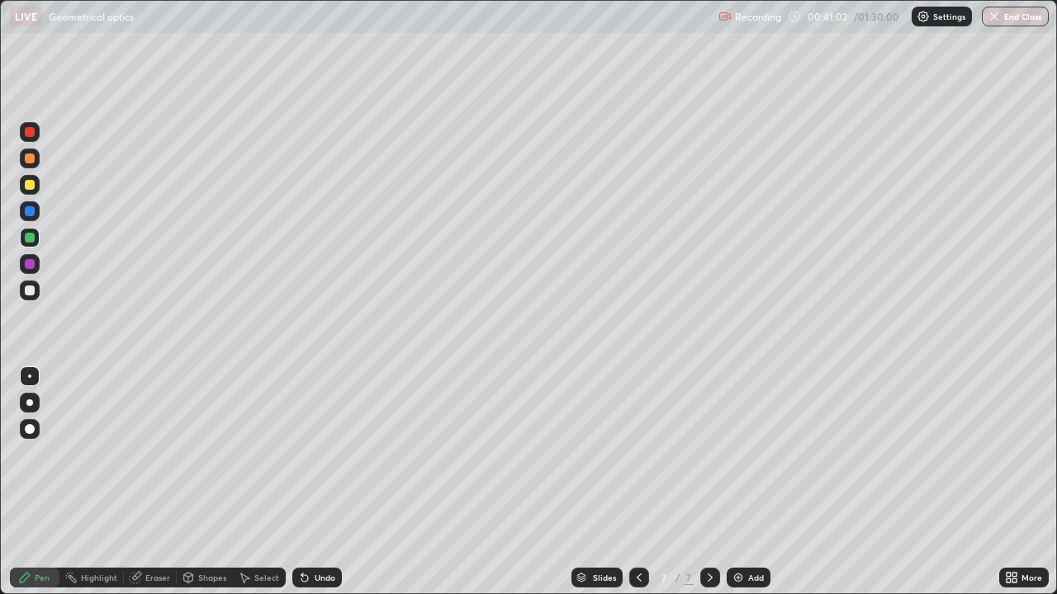
click at [323, 454] on div "Undo" at bounding box center [317, 578] width 50 height 20
click at [330, 454] on div "Undo" at bounding box center [325, 578] width 21 height 8
click at [335, 454] on div "Undo" at bounding box center [317, 578] width 50 height 20
click at [337, 454] on div "Undo" at bounding box center [317, 578] width 50 height 20
click at [339, 454] on div "Undo" at bounding box center [317, 578] width 50 height 20
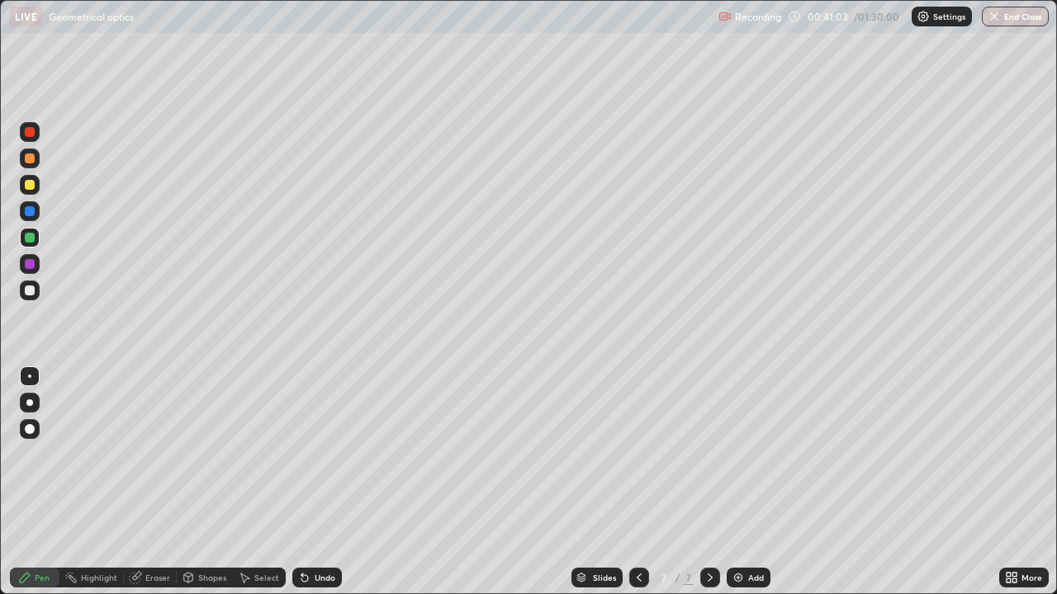
click at [338, 454] on div "Undo" at bounding box center [317, 578] width 50 height 20
click at [750, 454] on div "Add" at bounding box center [748, 578] width 44 height 20
click at [207, 454] on div "Shapes" at bounding box center [212, 578] width 28 height 8
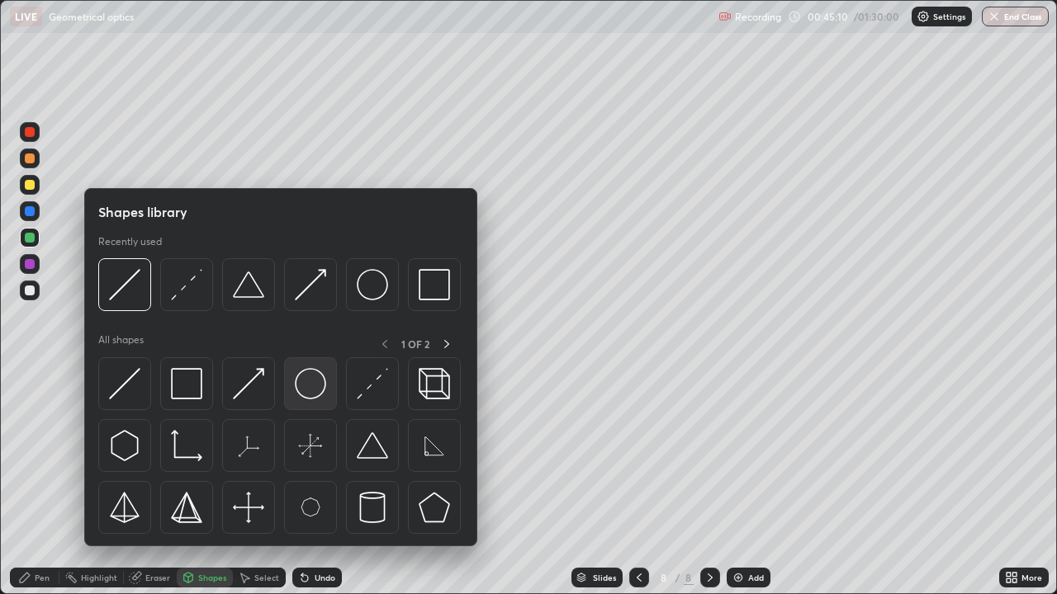
click at [319, 388] on img at bounding box center [310, 383] width 31 height 31
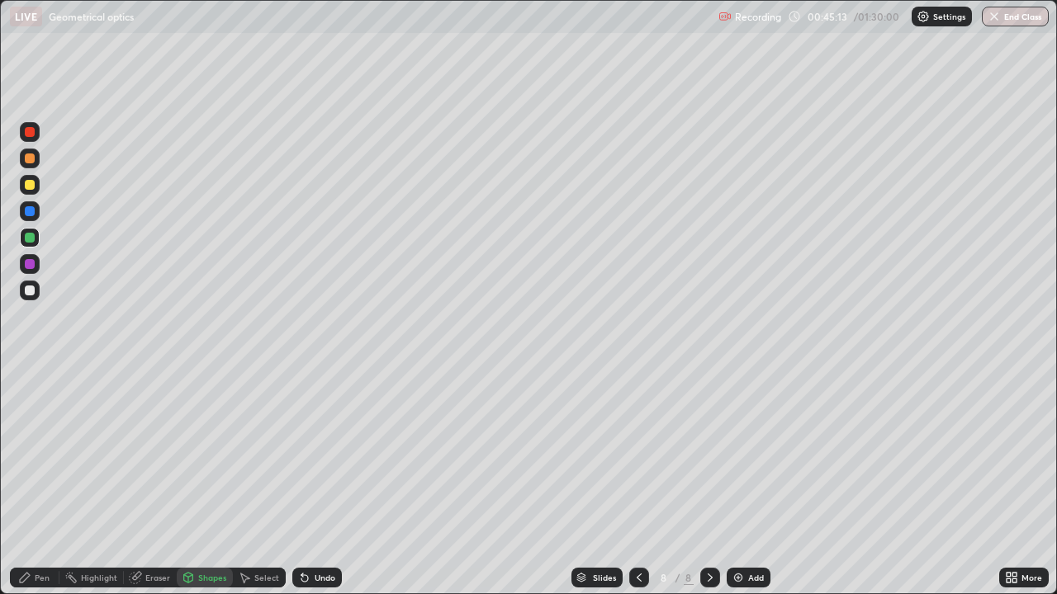
click at [158, 454] on div "Eraser" at bounding box center [157, 578] width 25 height 8
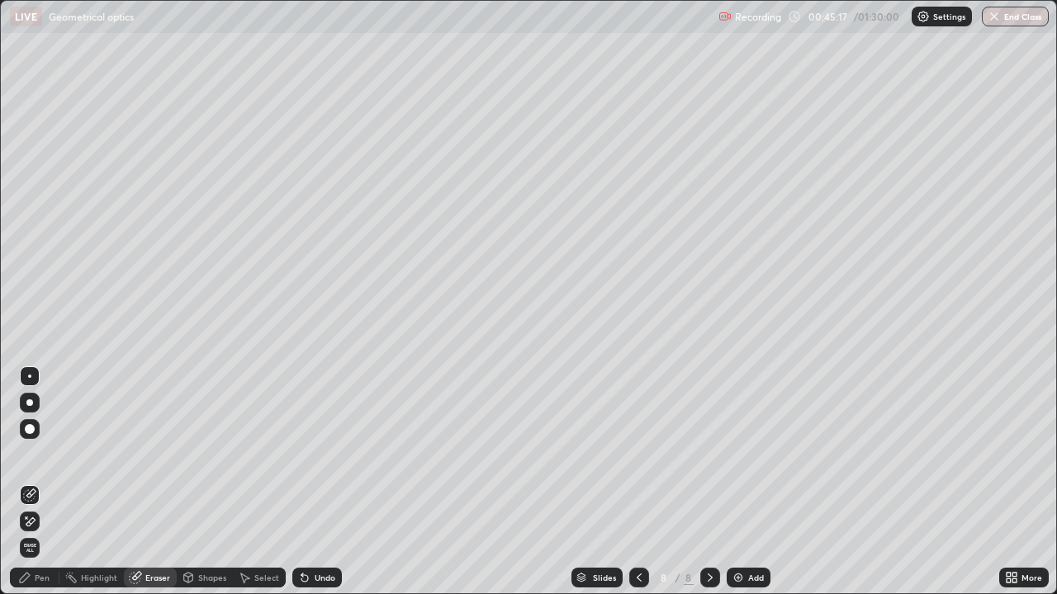
click at [203, 454] on div "Shapes" at bounding box center [212, 578] width 28 height 8
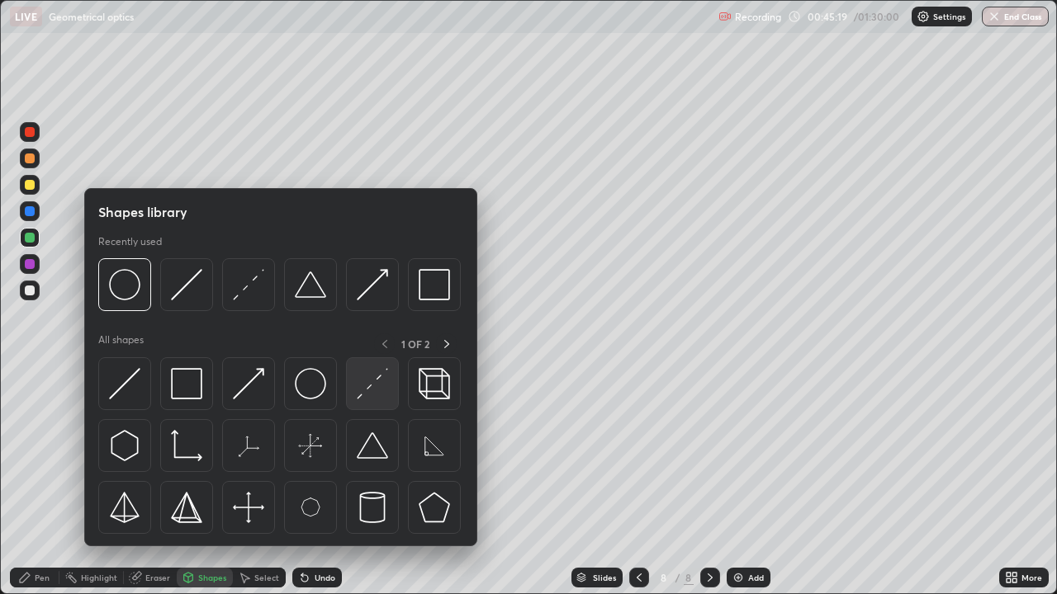
click at [370, 390] on img at bounding box center [372, 383] width 31 height 31
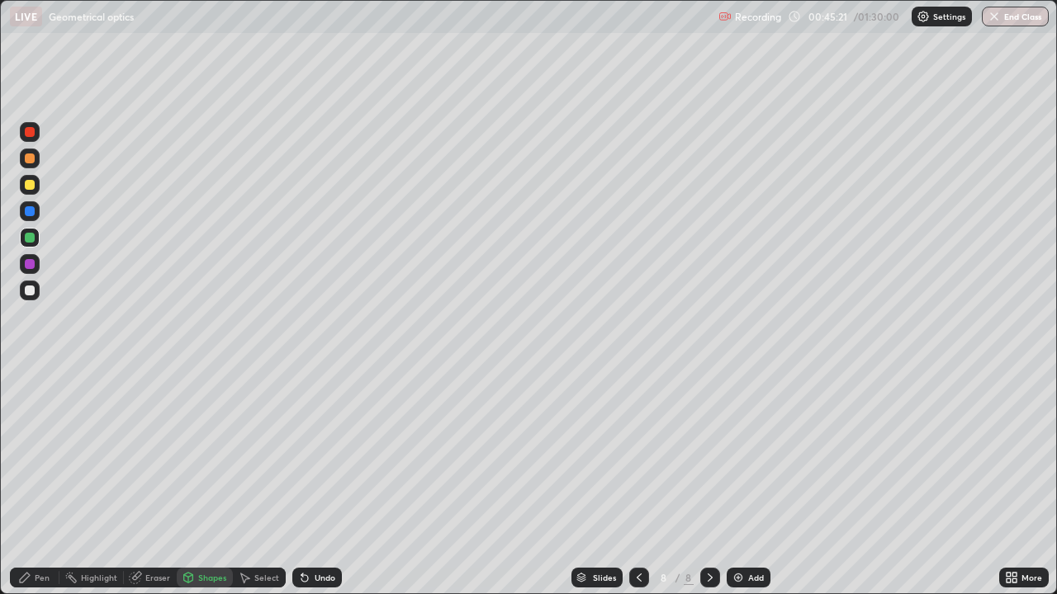
click at [323, 454] on div "Undo" at bounding box center [325, 578] width 21 height 8
click at [329, 454] on div "Undo" at bounding box center [317, 578] width 50 height 20
click at [324, 454] on div "Undo" at bounding box center [325, 578] width 21 height 8
click at [206, 454] on div "Shapes" at bounding box center [212, 578] width 28 height 8
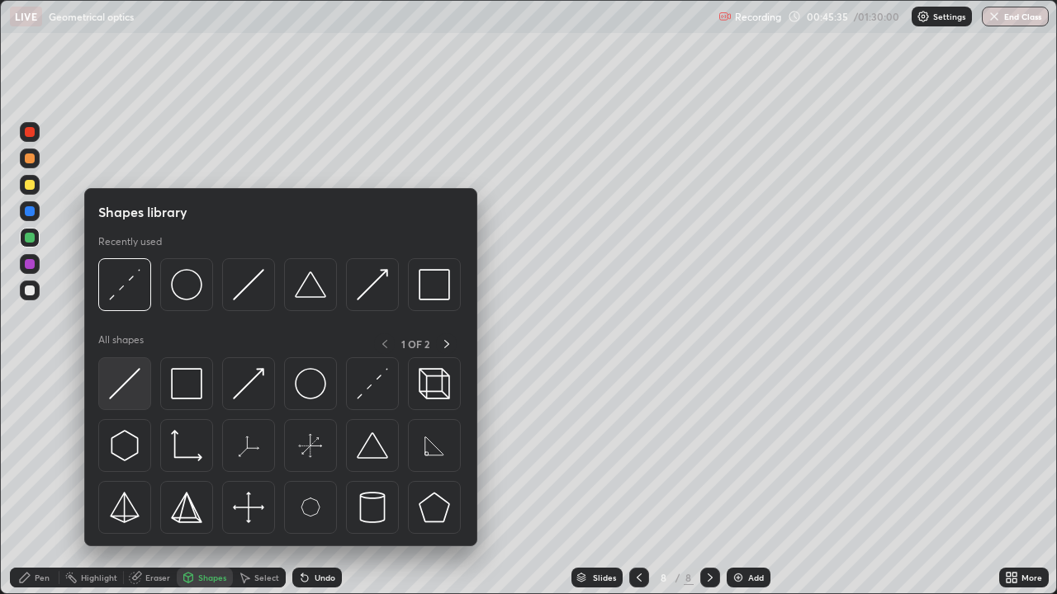
click at [134, 390] on img at bounding box center [124, 383] width 31 height 31
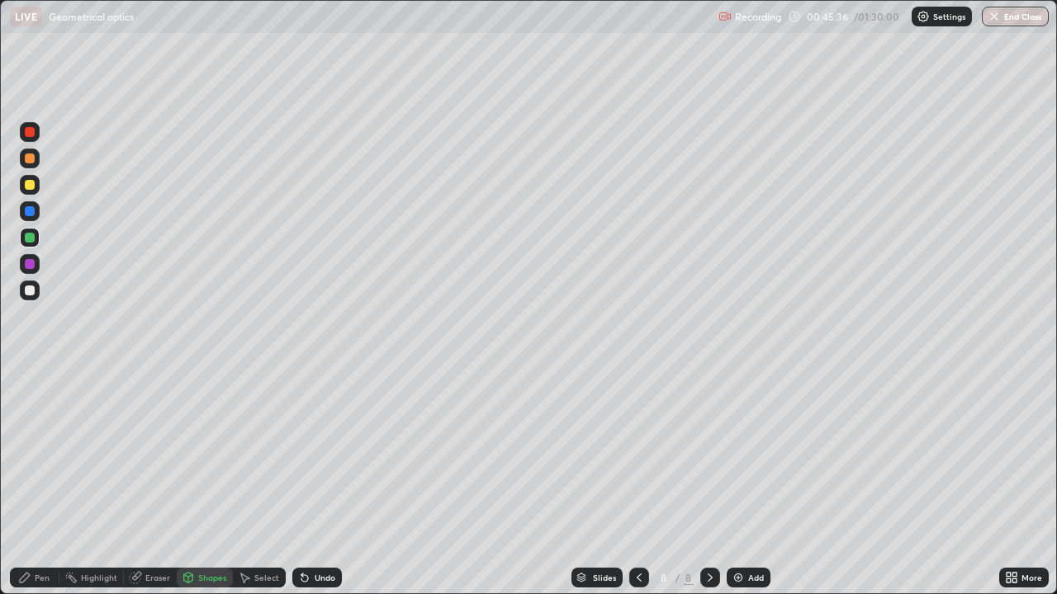
click at [36, 293] on div at bounding box center [30, 291] width 20 height 20
click at [221, 454] on div "Shapes" at bounding box center [205, 578] width 56 height 20
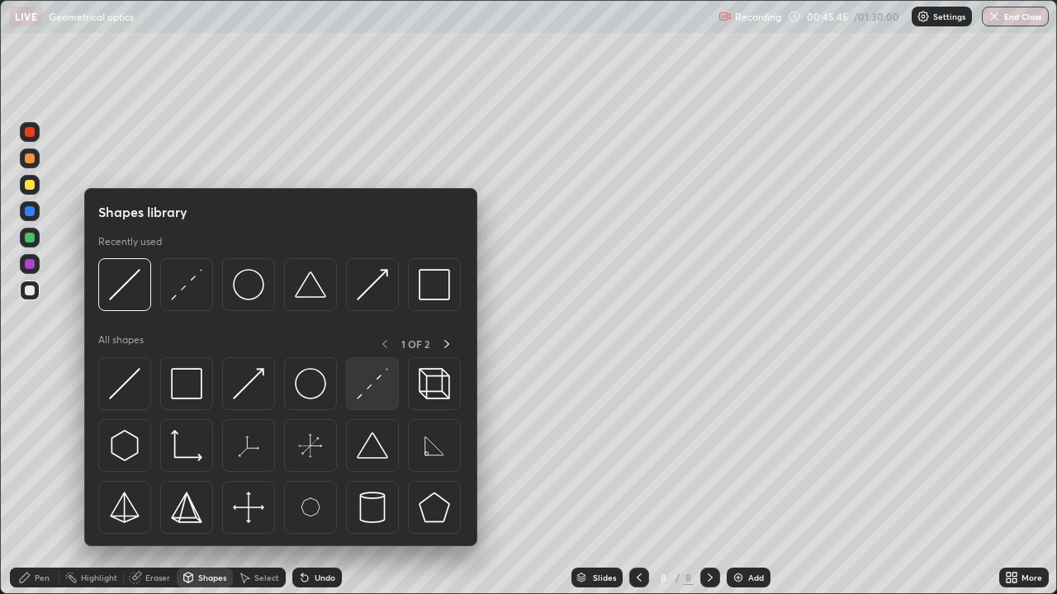
click at [376, 387] on img at bounding box center [372, 383] width 31 height 31
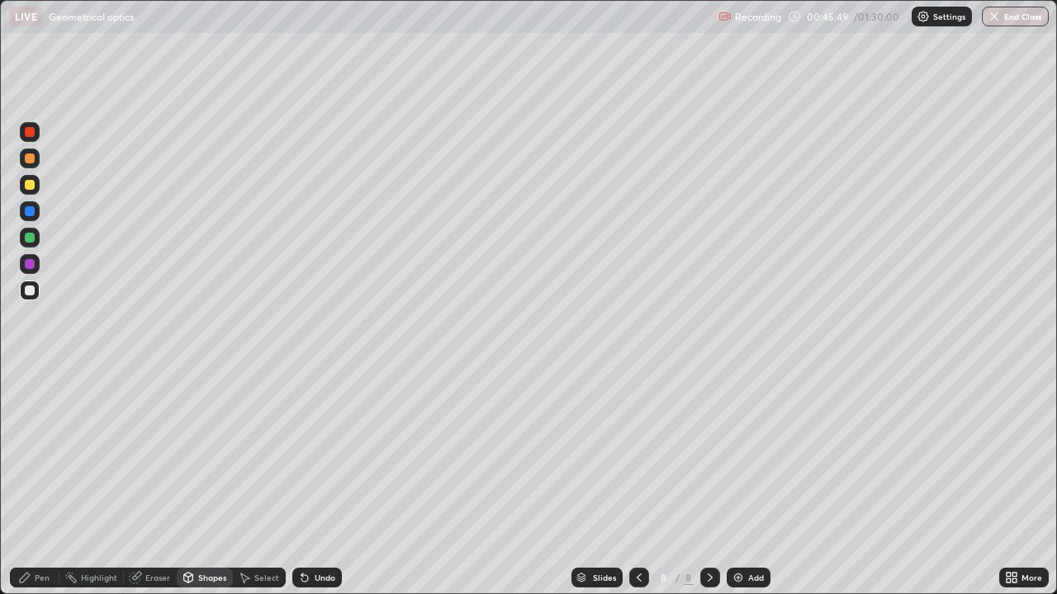
click at [317, 454] on div "Undo" at bounding box center [325, 578] width 21 height 8
click at [332, 454] on div "Undo" at bounding box center [325, 578] width 21 height 8
click at [40, 454] on div "Pen" at bounding box center [35, 578] width 50 height 20
click at [34, 266] on div at bounding box center [30, 264] width 10 height 10
click at [220, 454] on div "Shapes" at bounding box center [212, 578] width 28 height 8
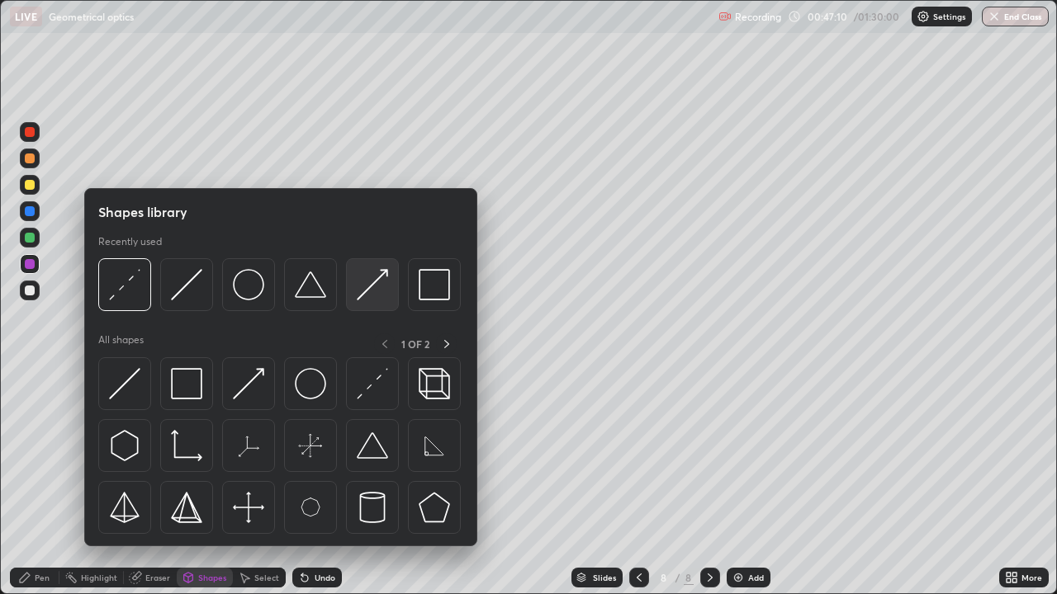
click at [373, 289] on img at bounding box center [372, 284] width 31 height 31
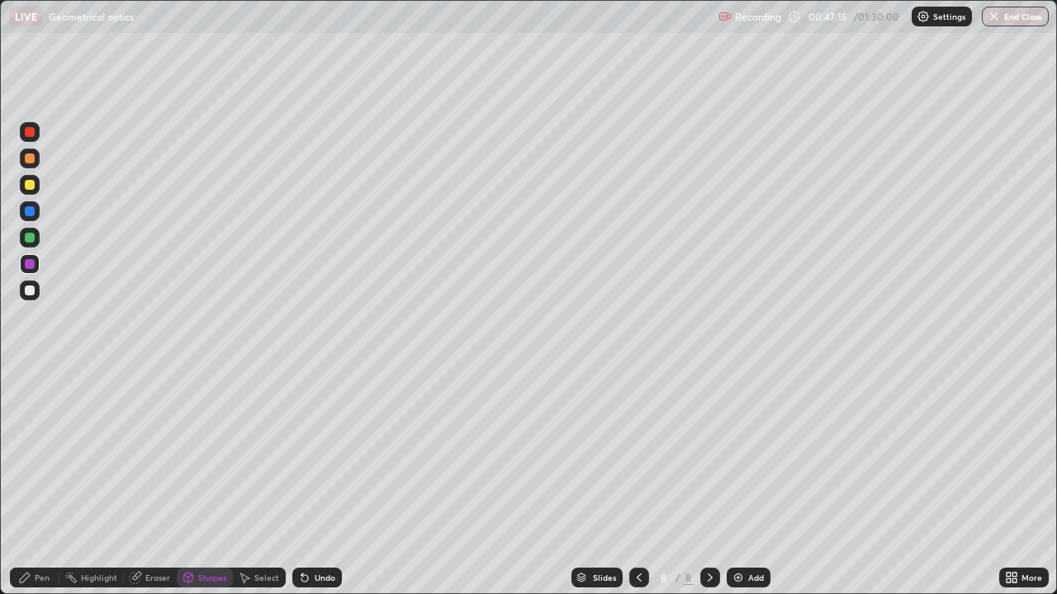
click at [45, 454] on div "Pen" at bounding box center [35, 578] width 50 height 20
click at [212, 454] on div "Shapes" at bounding box center [212, 578] width 28 height 8
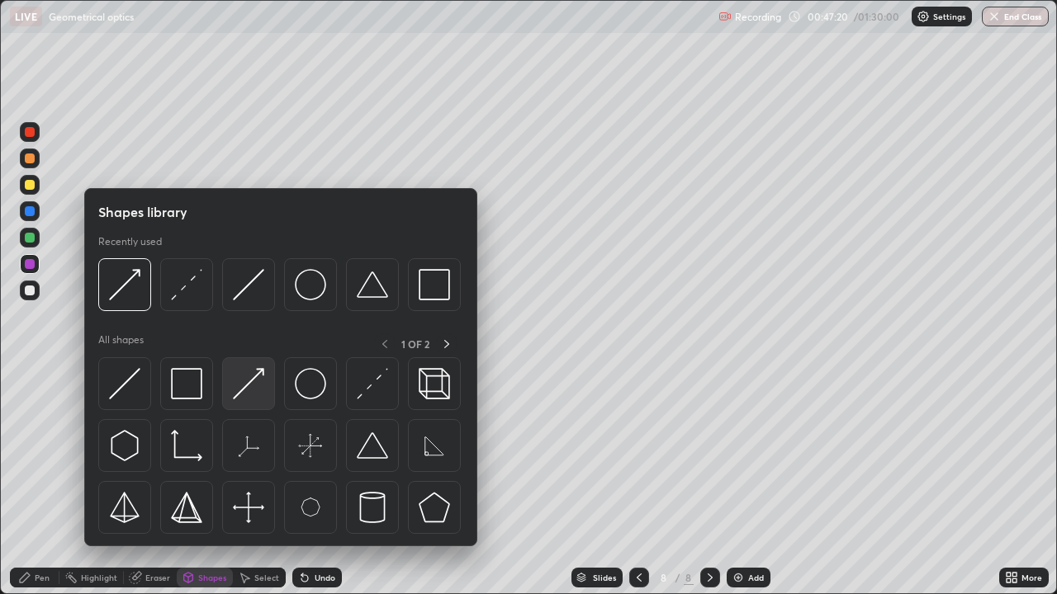
click at [253, 382] on img at bounding box center [248, 383] width 31 height 31
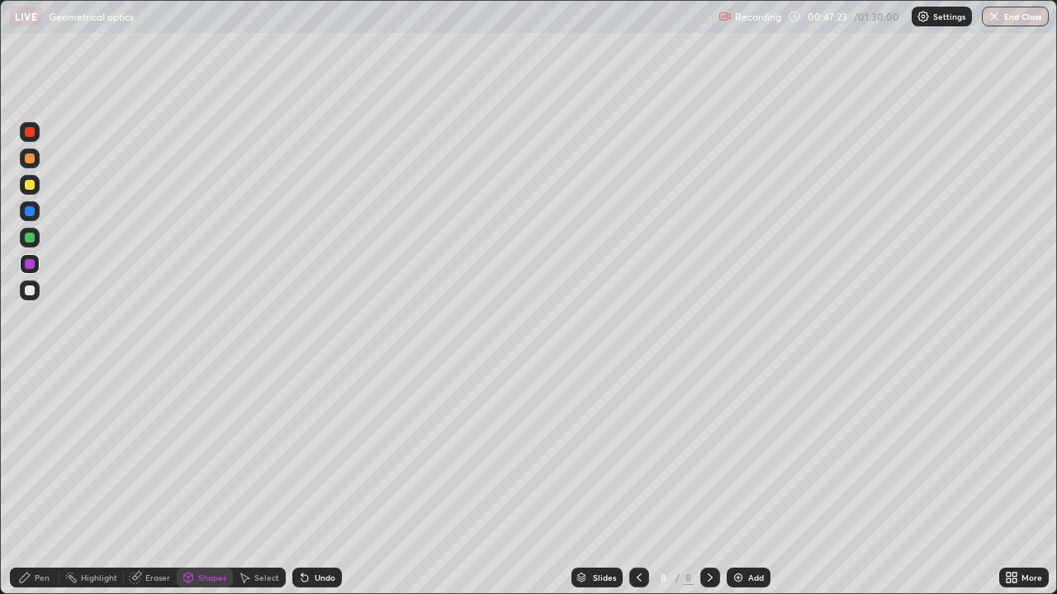
click at [40, 454] on div "Pen" at bounding box center [42, 578] width 15 height 8
click at [37, 192] on div at bounding box center [30, 185] width 20 height 20
click at [202, 454] on div "Shapes" at bounding box center [205, 578] width 56 height 20
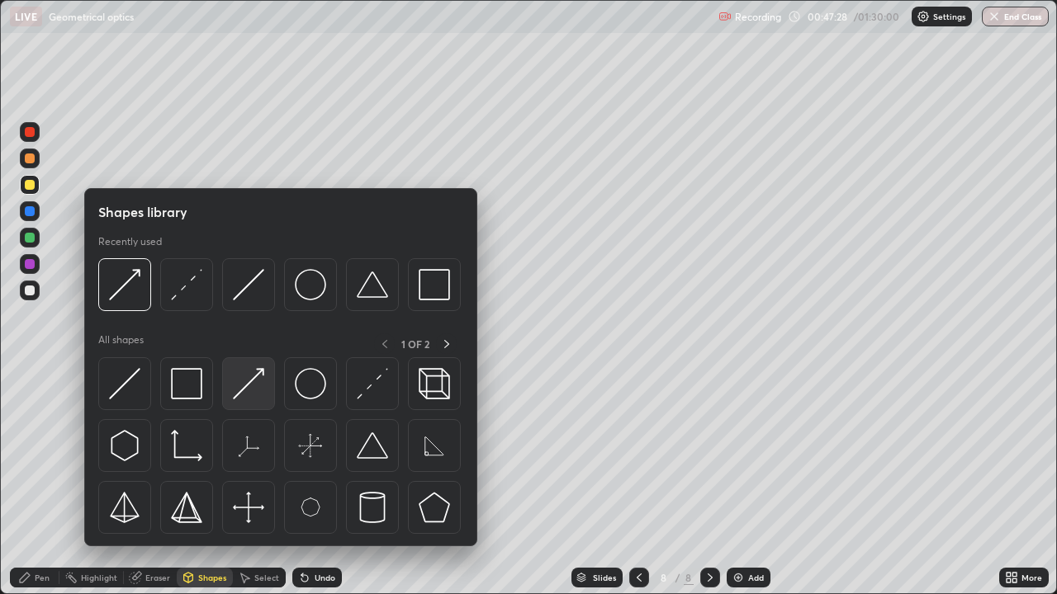
click at [254, 381] on img at bounding box center [248, 383] width 31 height 31
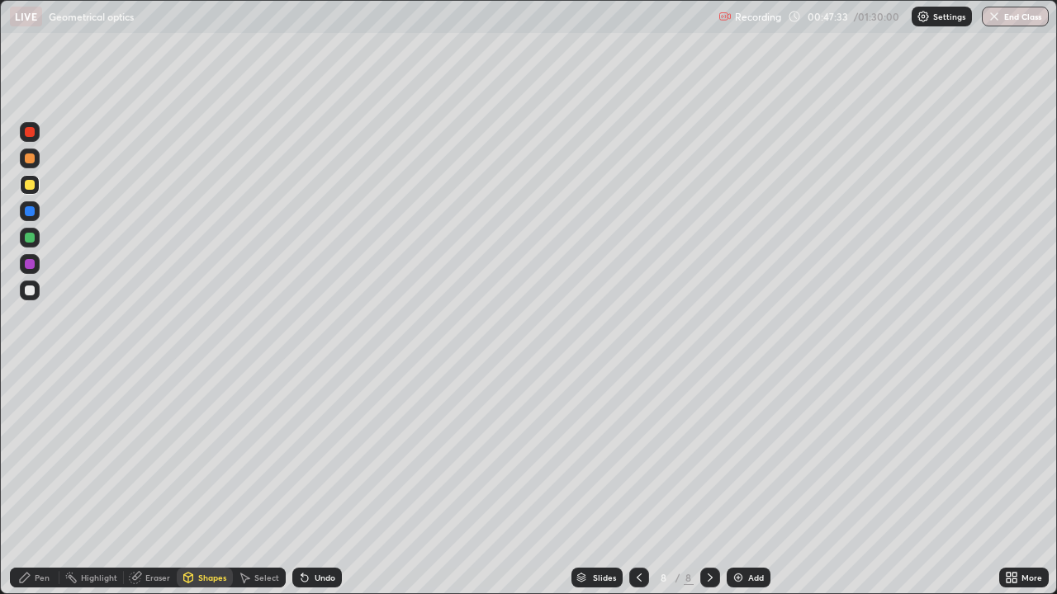
click at [37, 454] on div "Pen" at bounding box center [42, 578] width 15 height 8
click at [28, 215] on div at bounding box center [30, 211] width 10 height 10
click at [328, 454] on div "Undo" at bounding box center [325, 578] width 21 height 8
click at [30, 291] on div at bounding box center [30, 291] width 10 height 10
click at [1015, 454] on div "More" at bounding box center [1024, 577] width 50 height 33
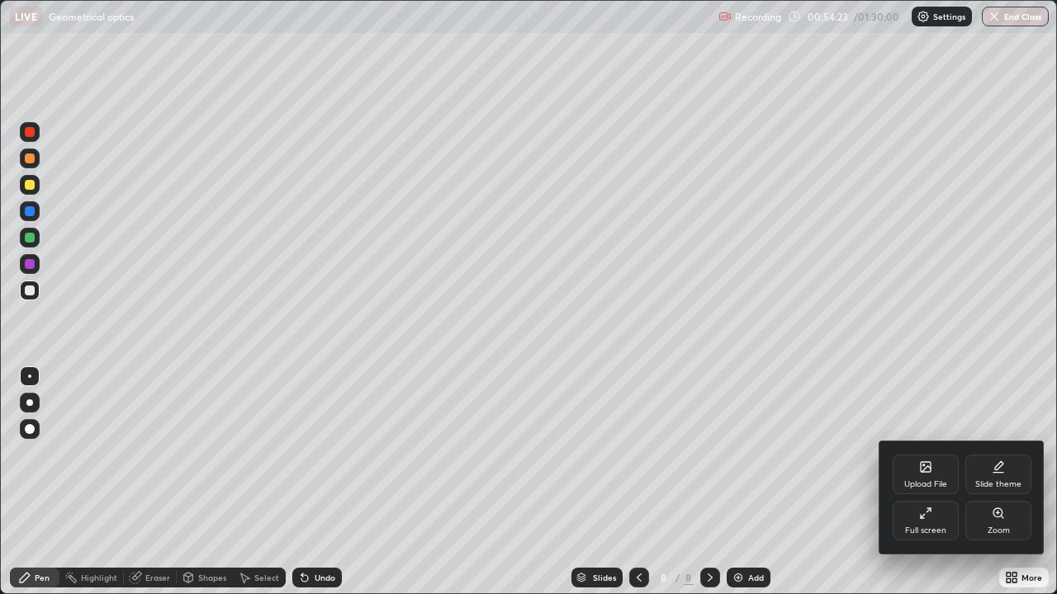
click at [850, 454] on div at bounding box center [528, 297] width 1057 height 594
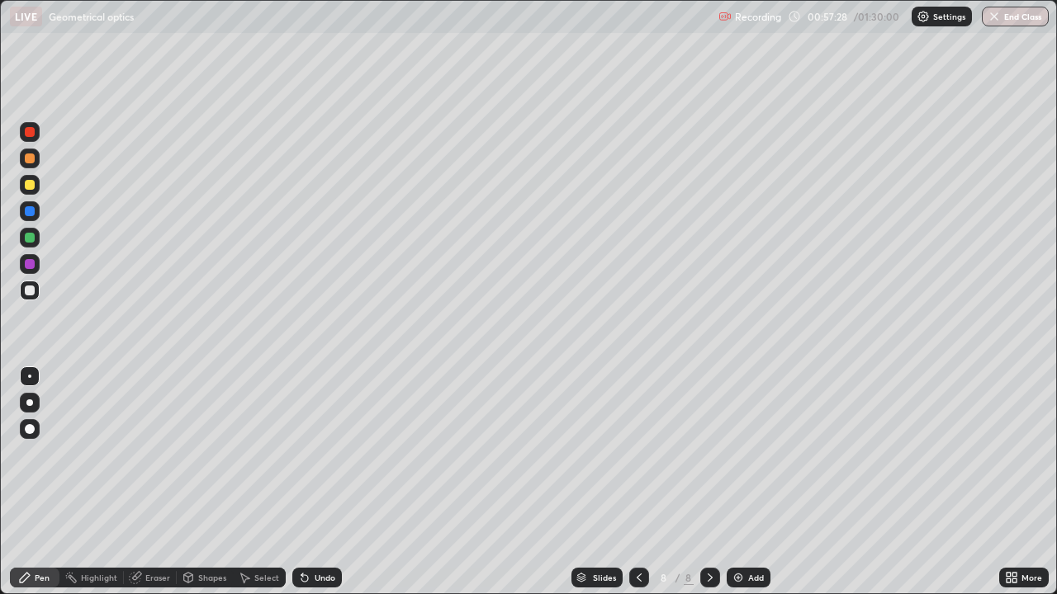
click at [747, 454] on div "Add" at bounding box center [748, 578] width 44 height 20
click at [206, 454] on div "Shapes" at bounding box center [205, 578] width 56 height 20
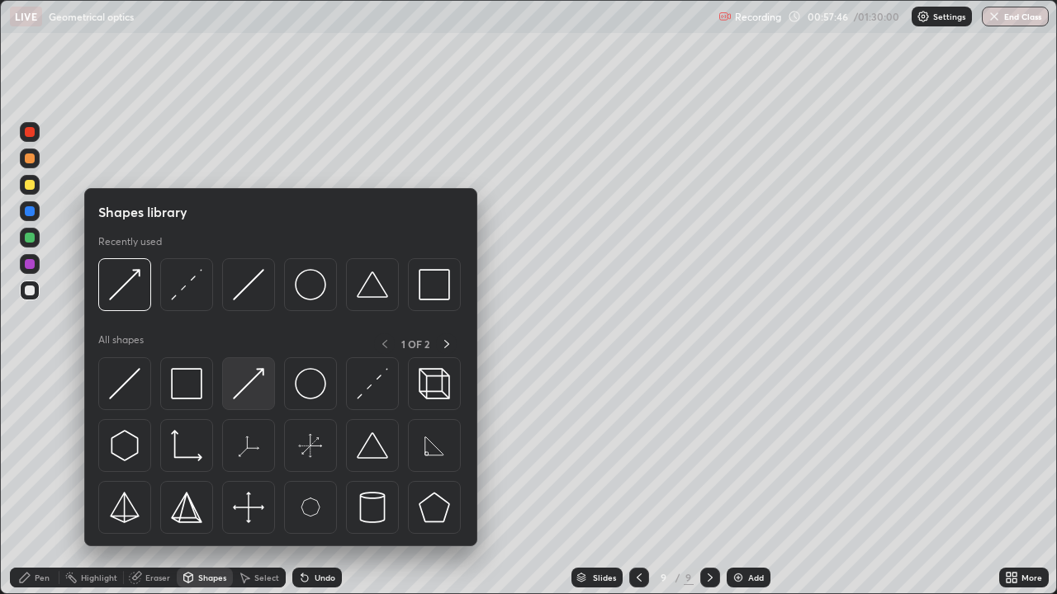
click at [252, 393] on img at bounding box center [248, 383] width 31 height 31
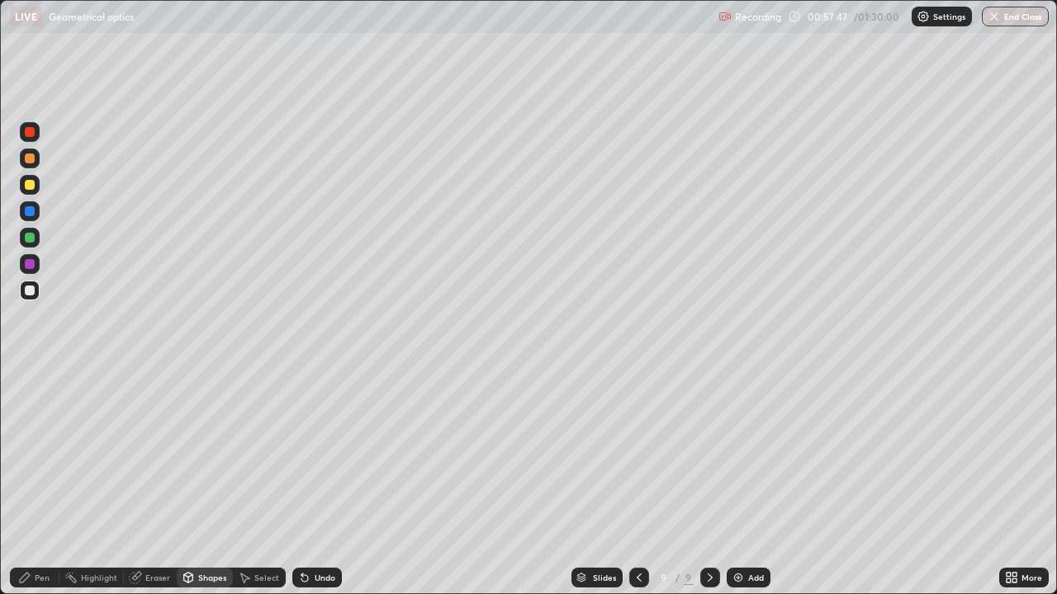
click at [35, 235] on div at bounding box center [30, 238] width 20 height 20
click at [31, 454] on div "Pen" at bounding box center [35, 578] width 50 height 20
click at [206, 454] on div "Shapes" at bounding box center [205, 578] width 56 height 20
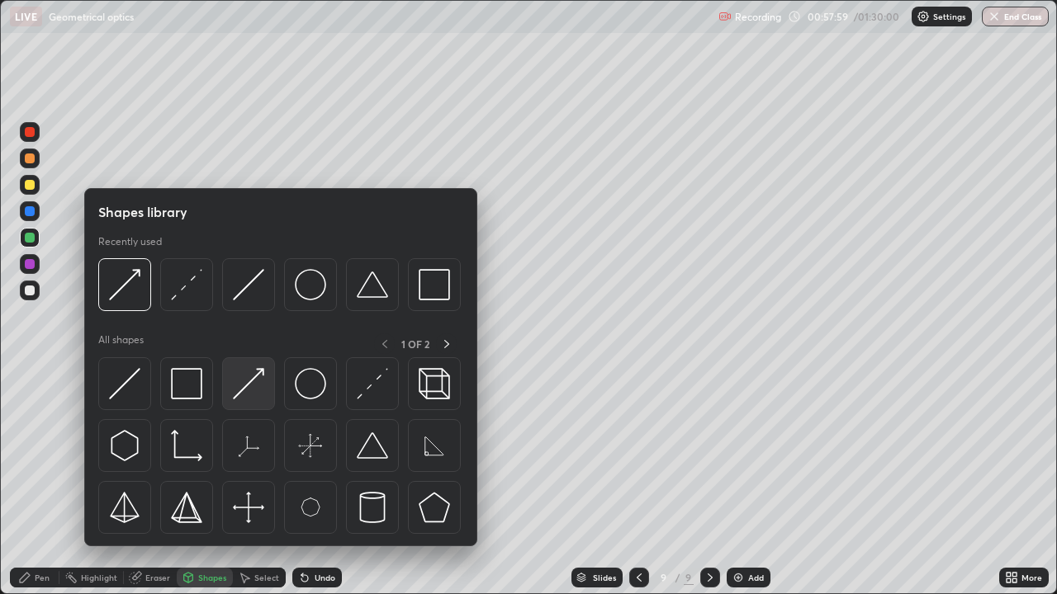
click at [255, 388] on img at bounding box center [248, 383] width 31 height 31
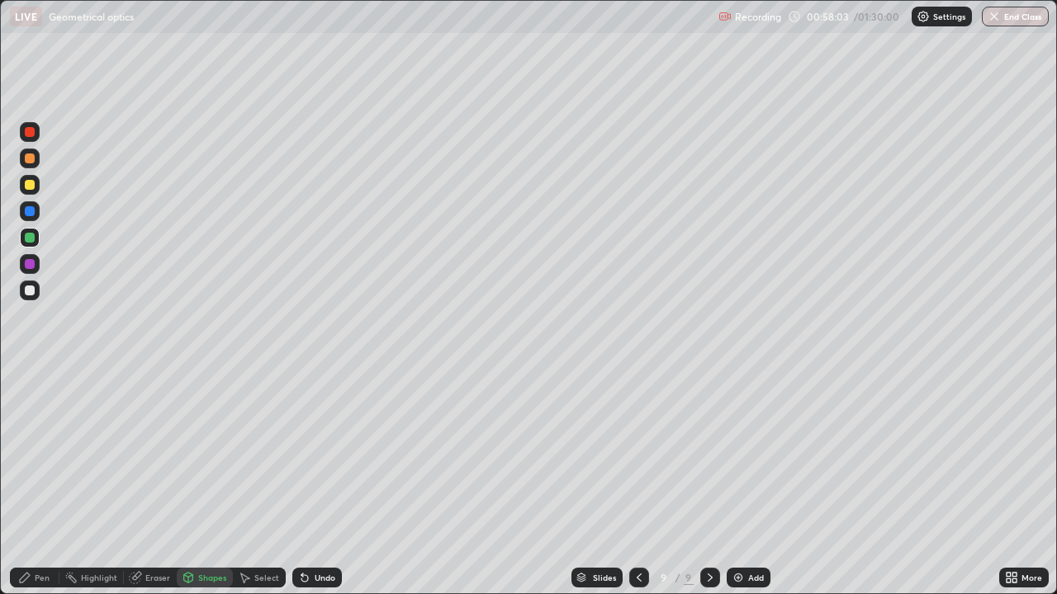
click at [35, 454] on div "Pen" at bounding box center [42, 578] width 15 height 8
click at [149, 454] on div "Eraser" at bounding box center [150, 578] width 53 height 20
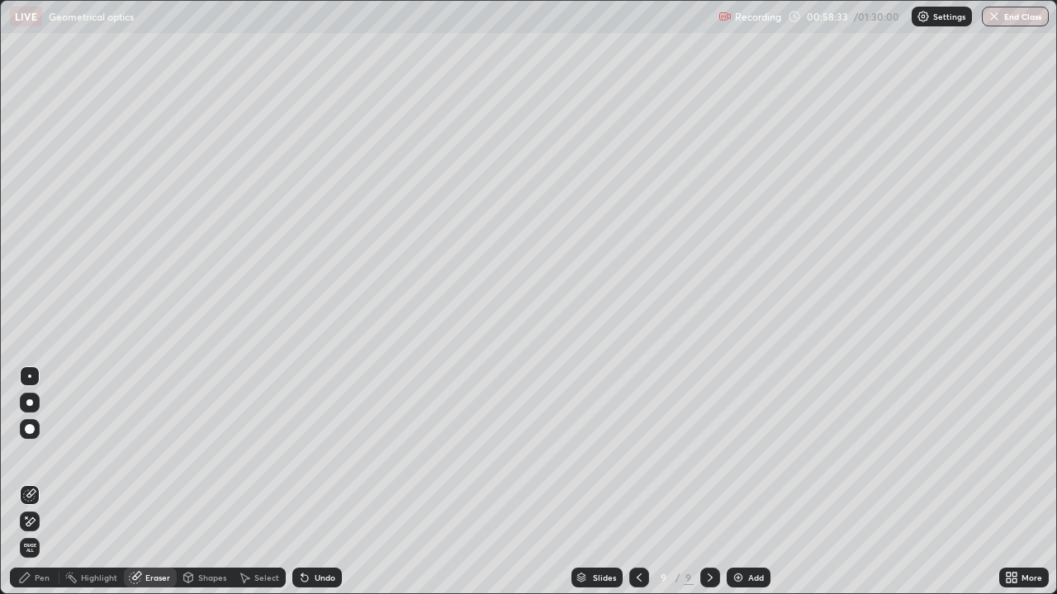
click at [42, 454] on div "Pen" at bounding box center [42, 578] width 15 height 8
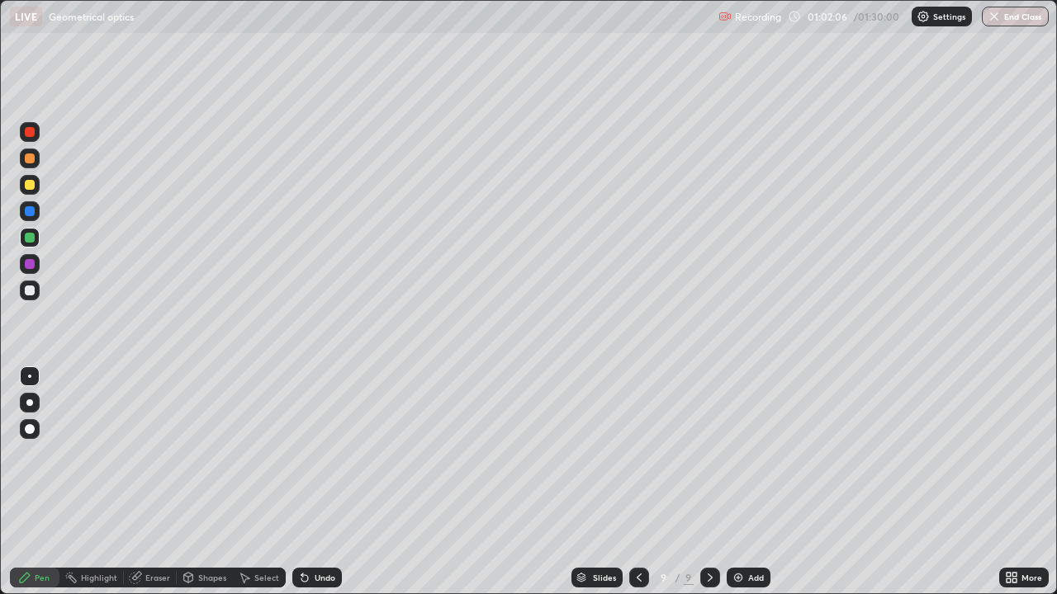
click at [31, 159] on div at bounding box center [30, 159] width 10 height 10
click at [635, 454] on icon at bounding box center [638, 577] width 13 height 13
click at [703, 454] on icon at bounding box center [709, 577] width 13 height 13
click at [317, 454] on div "Undo" at bounding box center [317, 578] width 50 height 20
click at [315, 454] on div "Undo" at bounding box center [317, 578] width 50 height 20
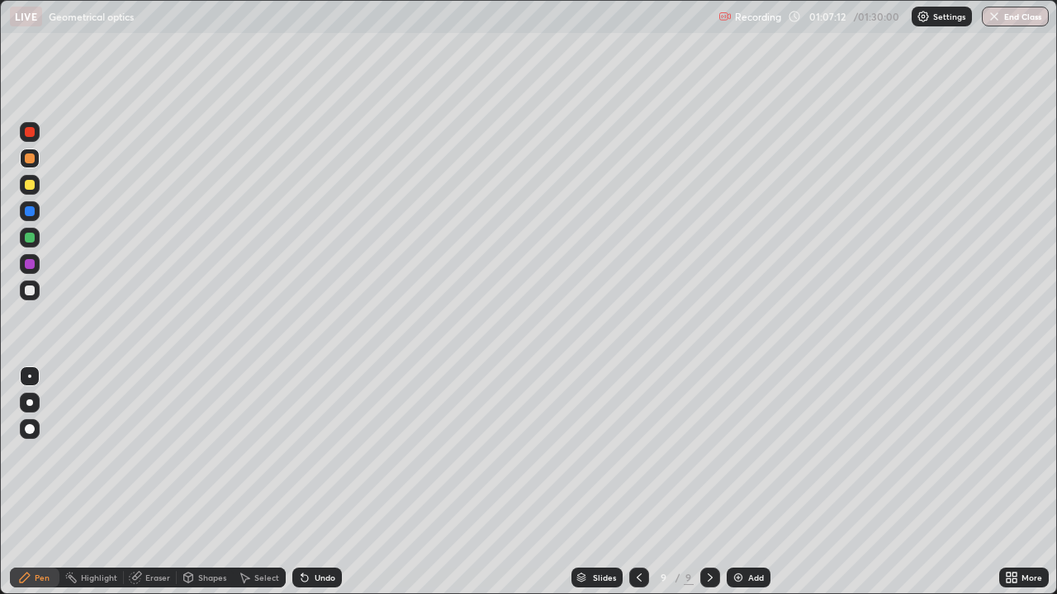
click at [34, 181] on div at bounding box center [30, 185] width 10 height 10
click at [757, 454] on div "Add" at bounding box center [748, 578] width 44 height 20
click at [213, 454] on div "Shapes" at bounding box center [205, 578] width 56 height 20
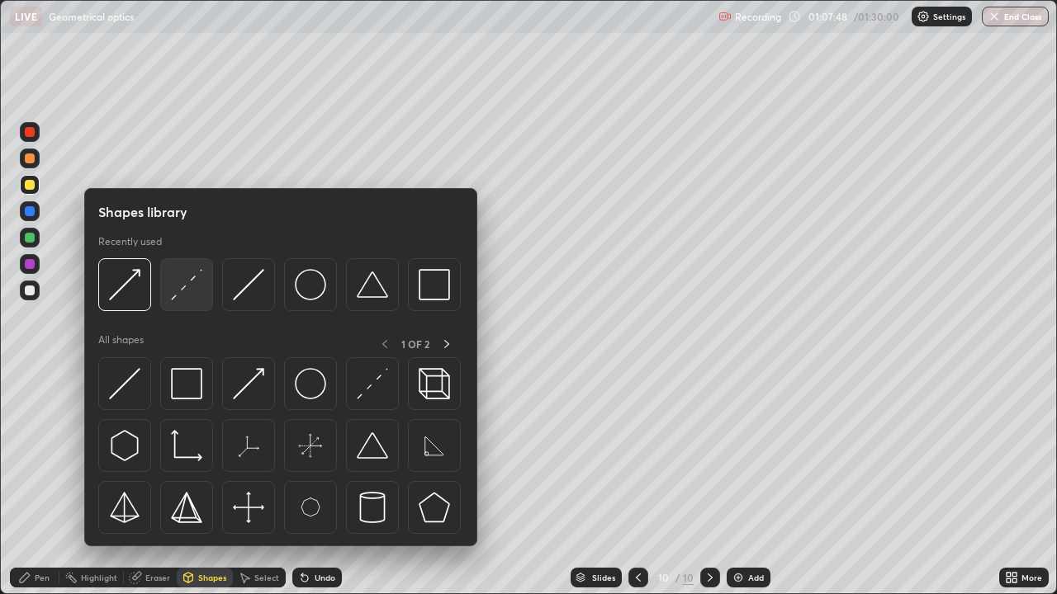
click at [193, 296] on img at bounding box center [186, 284] width 31 height 31
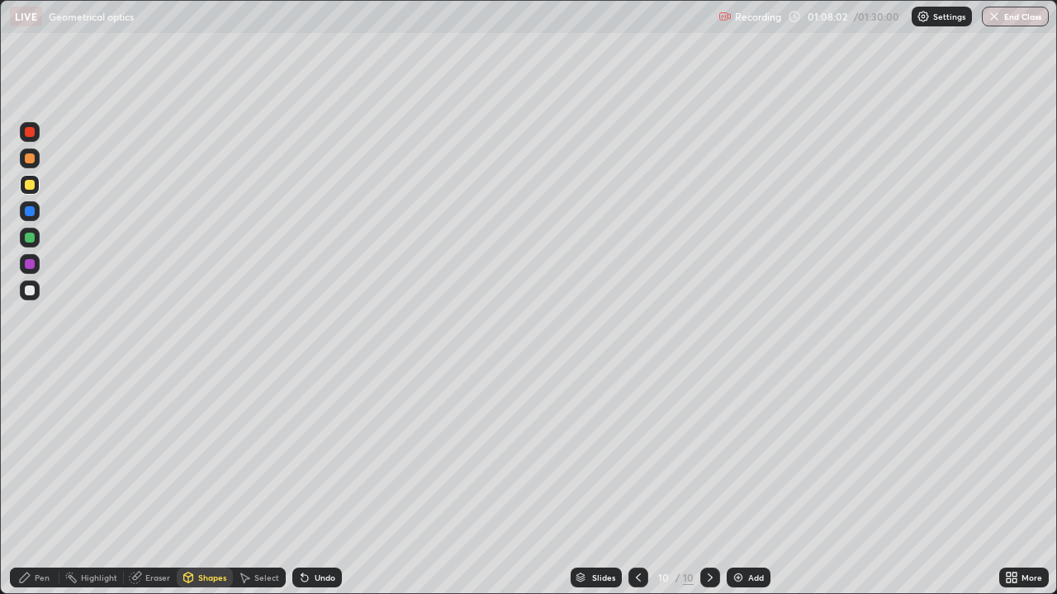
click at [204, 454] on div "Shapes" at bounding box center [212, 578] width 28 height 8
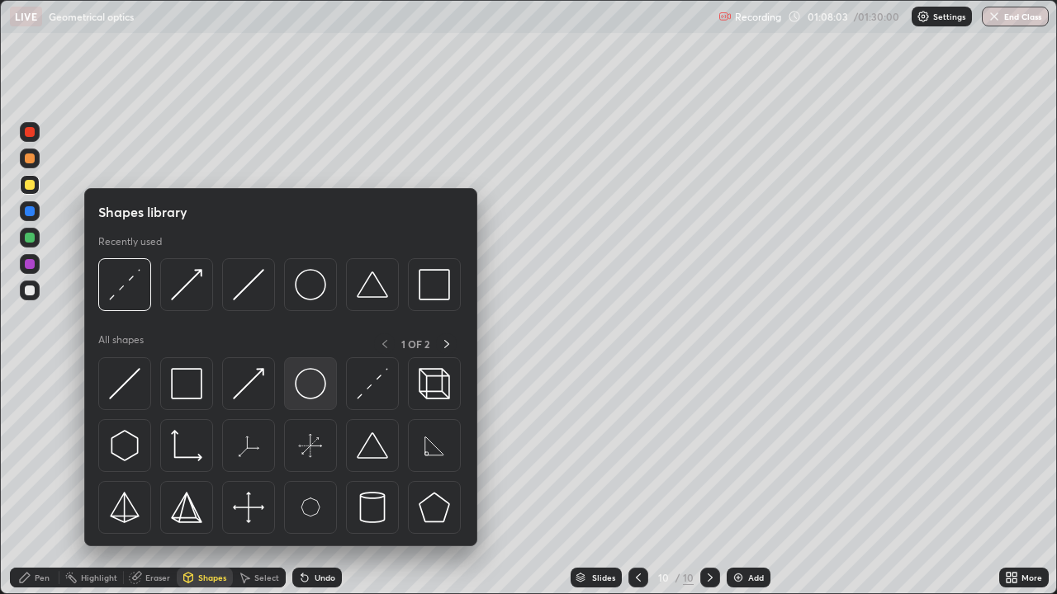
click at [320, 397] on img at bounding box center [310, 383] width 31 height 31
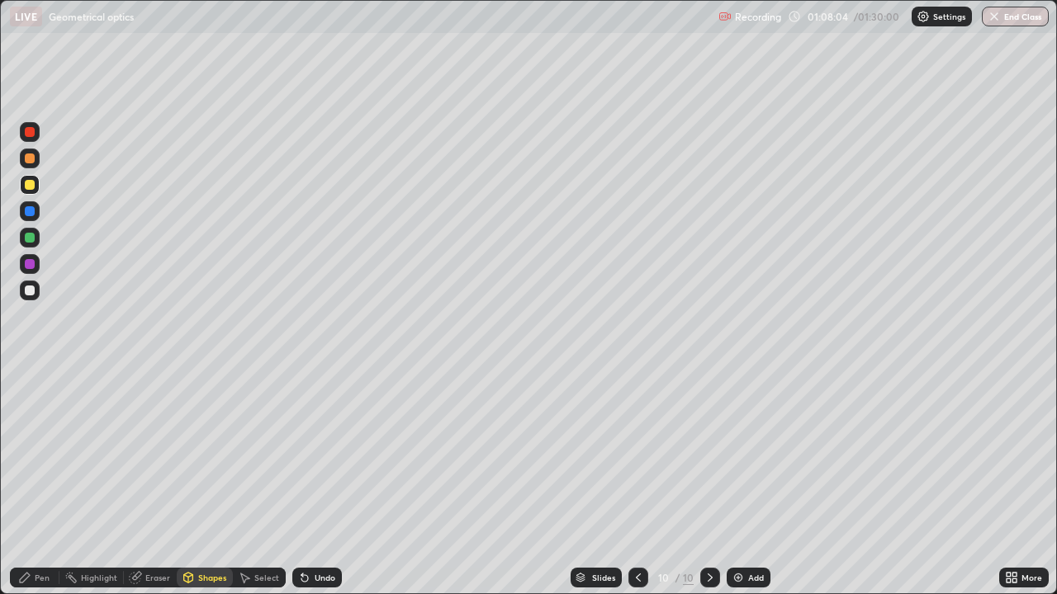
click at [34, 246] on div at bounding box center [30, 238] width 20 height 20
click at [150, 454] on div "Eraser" at bounding box center [157, 578] width 25 height 8
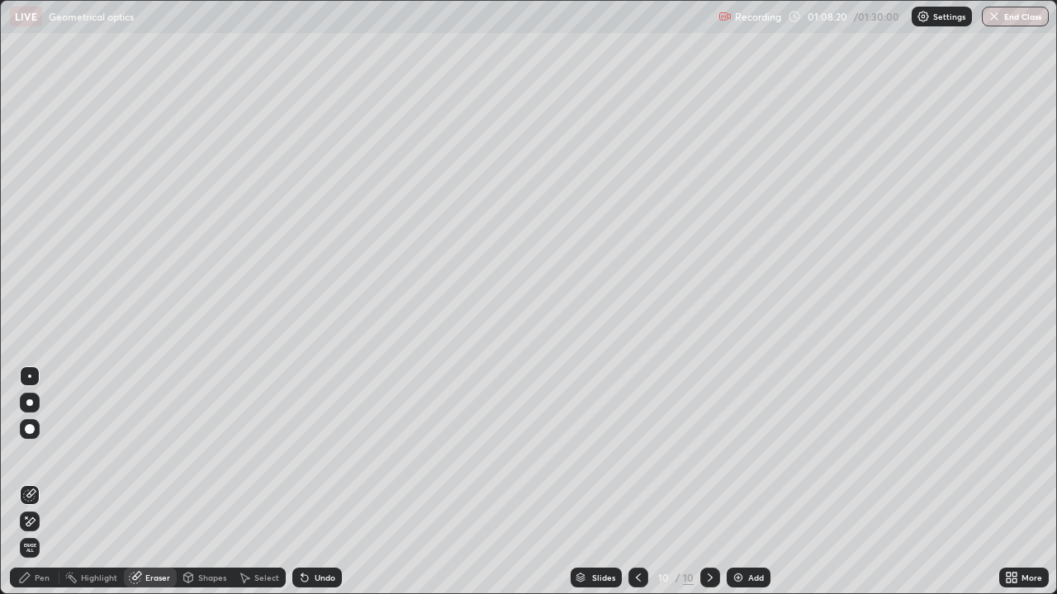
click at [47, 454] on div "Pen" at bounding box center [42, 578] width 15 height 8
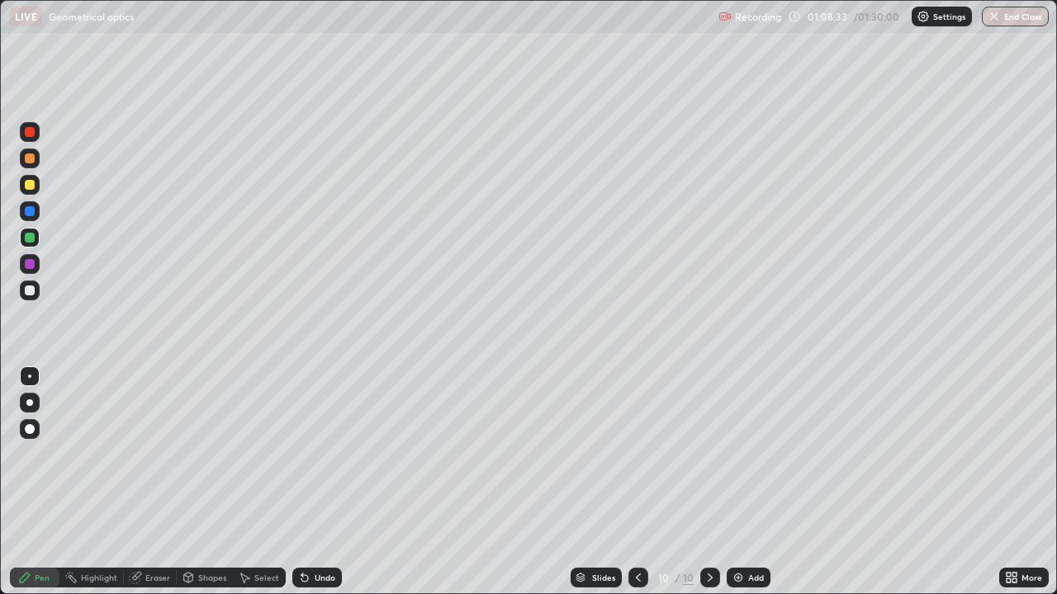
click at [210, 454] on div "Shapes" at bounding box center [212, 578] width 28 height 8
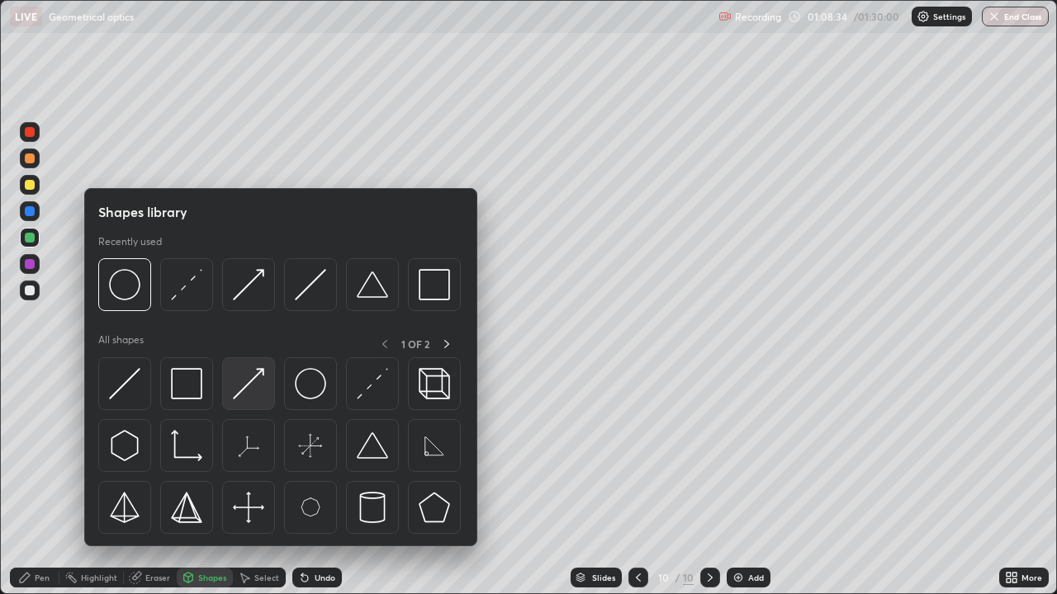
click at [257, 382] on img at bounding box center [248, 383] width 31 height 31
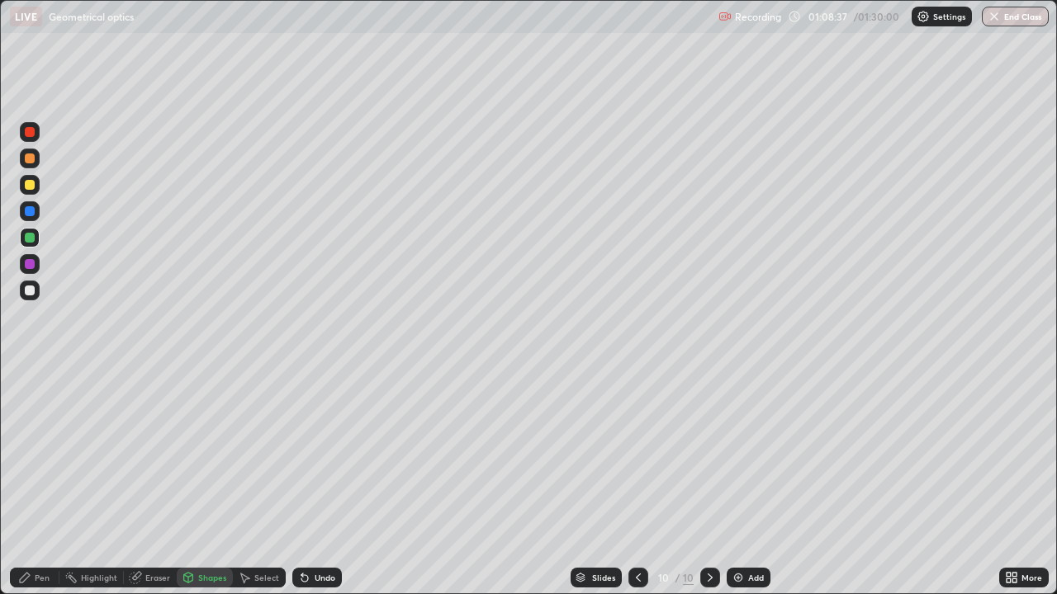
click at [42, 454] on div "Pen" at bounding box center [35, 578] width 50 height 20
click at [211, 454] on div "Shapes" at bounding box center [212, 578] width 28 height 8
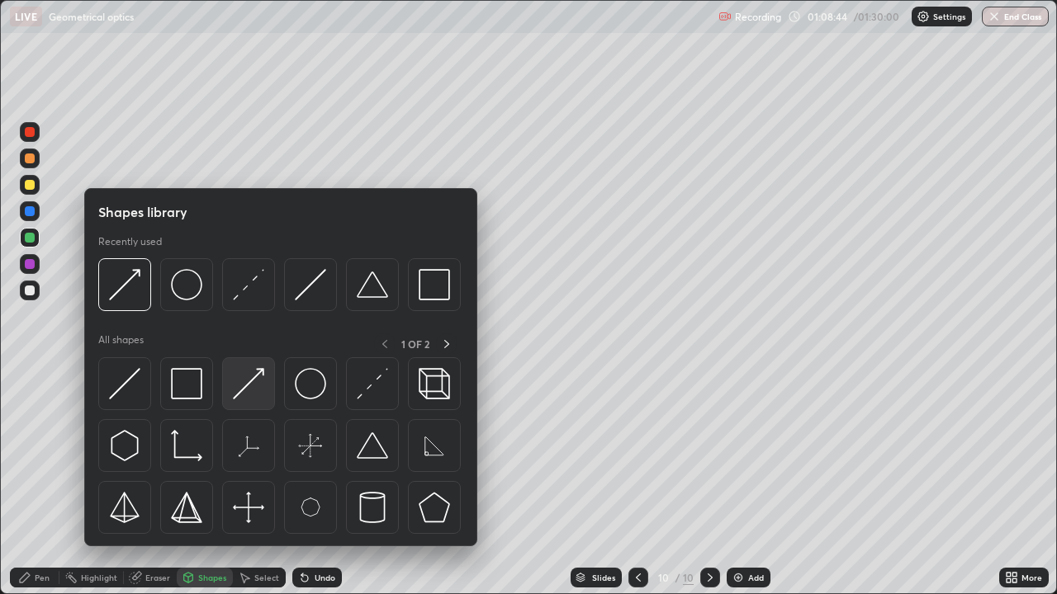
click at [252, 379] on img at bounding box center [248, 383] width 31 height 31
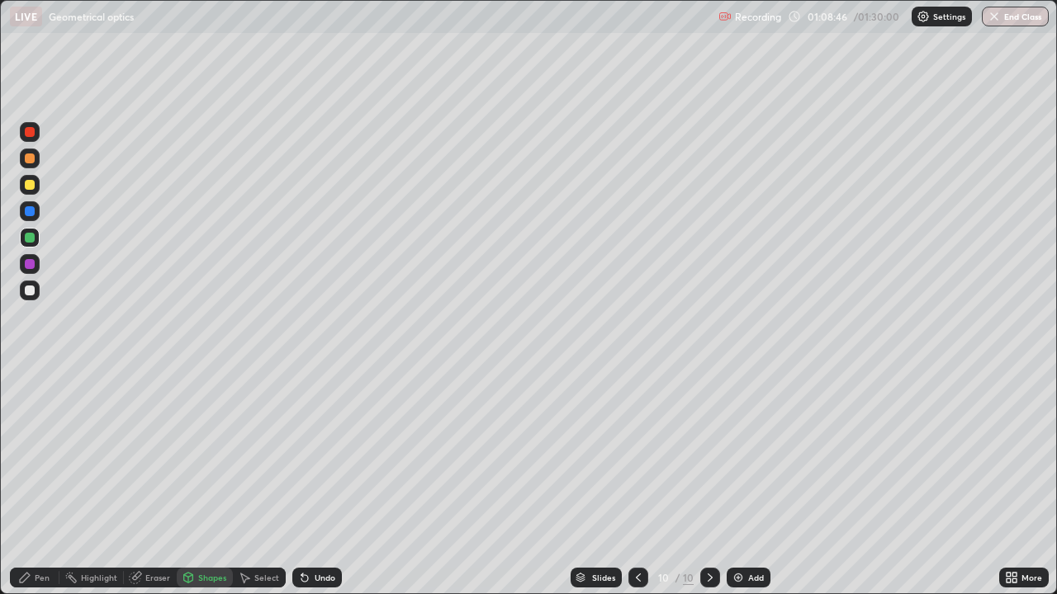
click at [36, 293] on div at bounding box center [30, 291] width 20 height 20
click at [211, 454] on div "Shapes" at bounding box center [212, 578] width 28 height 8
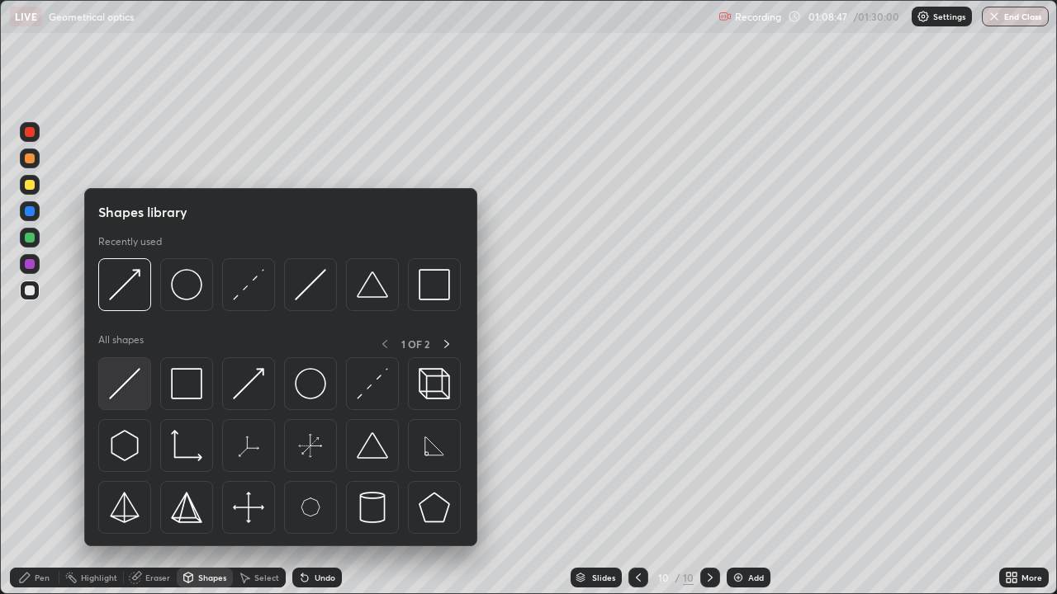
click at [132, 391] on img at bounding box center [124, 383] width 31 height 31
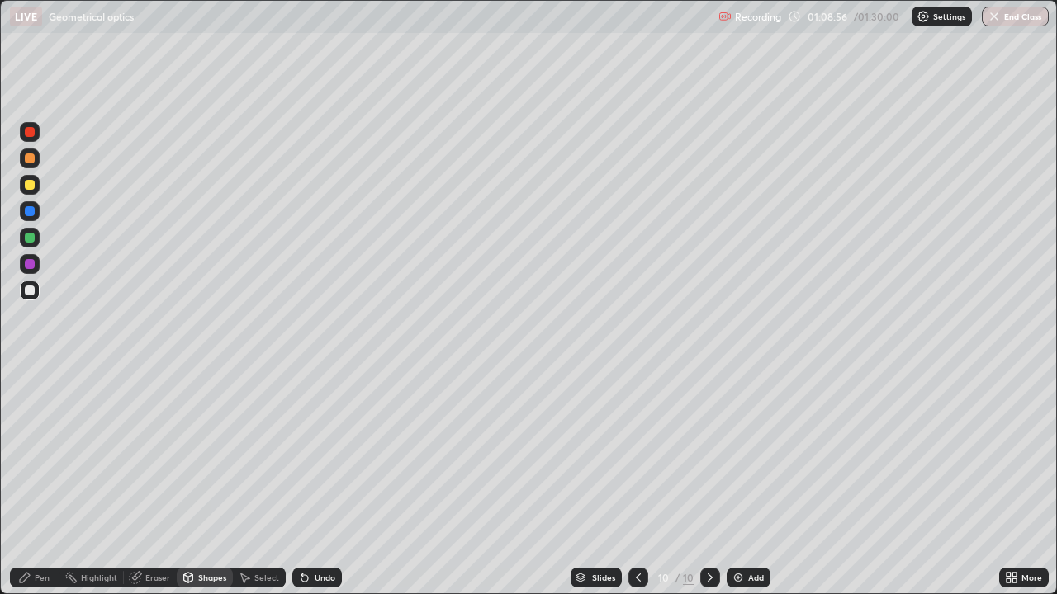
click at [42, 454] on div "Pen" at bounding box center [42, 578] width 15 height 8
click at [161, 454] on div "Eraser" at bounding box center [157, 578] width 25 height 8
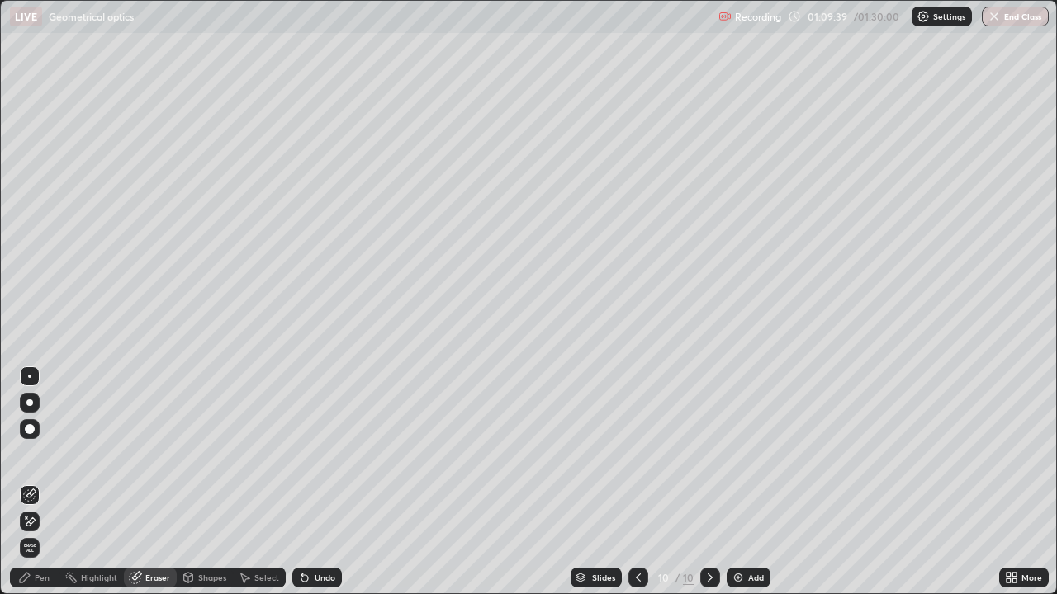
click at [38, 454] on div "Pen" at bounding box center [42, 578] width 15 height 8
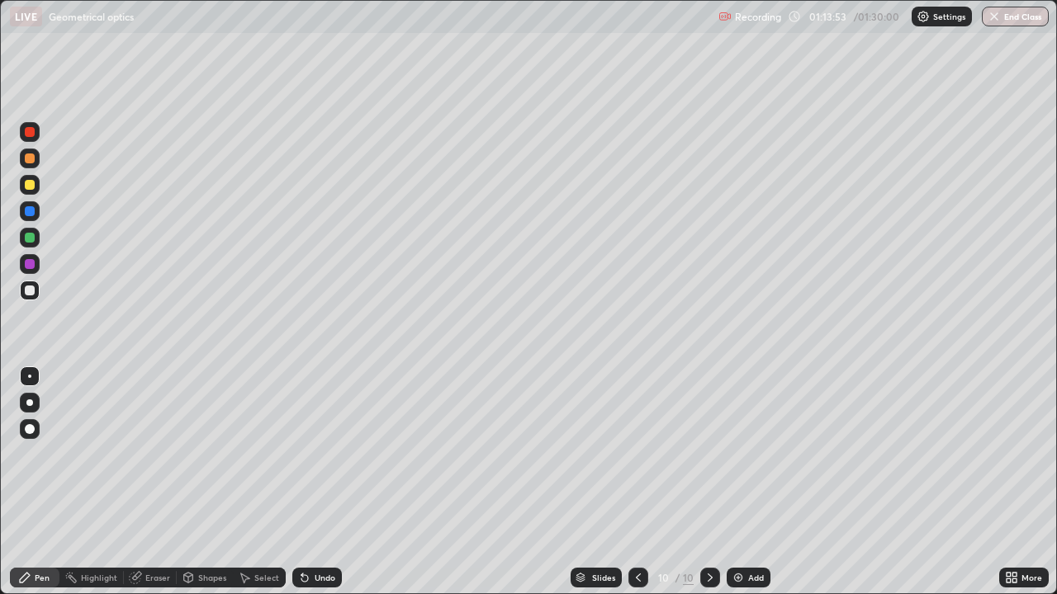
click at [150, 454] on div "Eraser" at bounding box center [157, 578] width 25 height 8
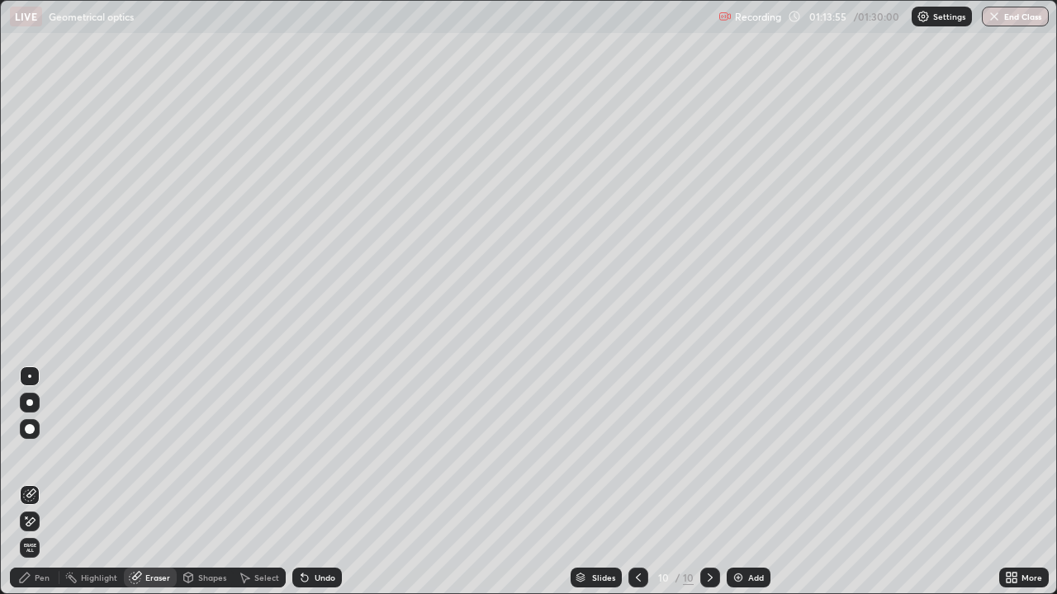
click at [35, 454] on div "Pen" at bounding box center [42, 578] width 15 height 8
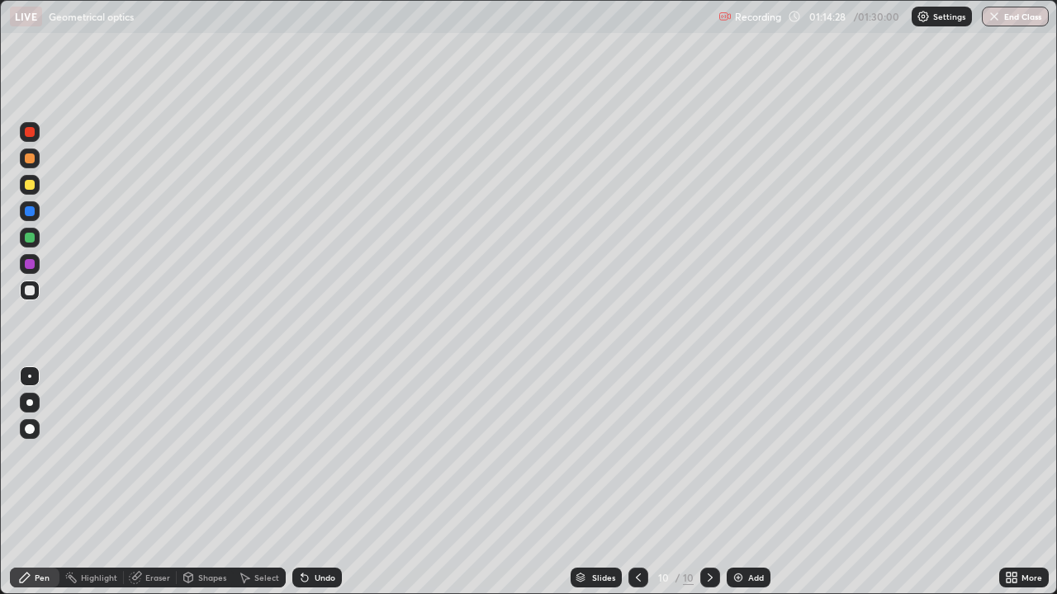
click at [157, 454] on div "Eraser" at bounding box center [150, 578] width 53 height 20
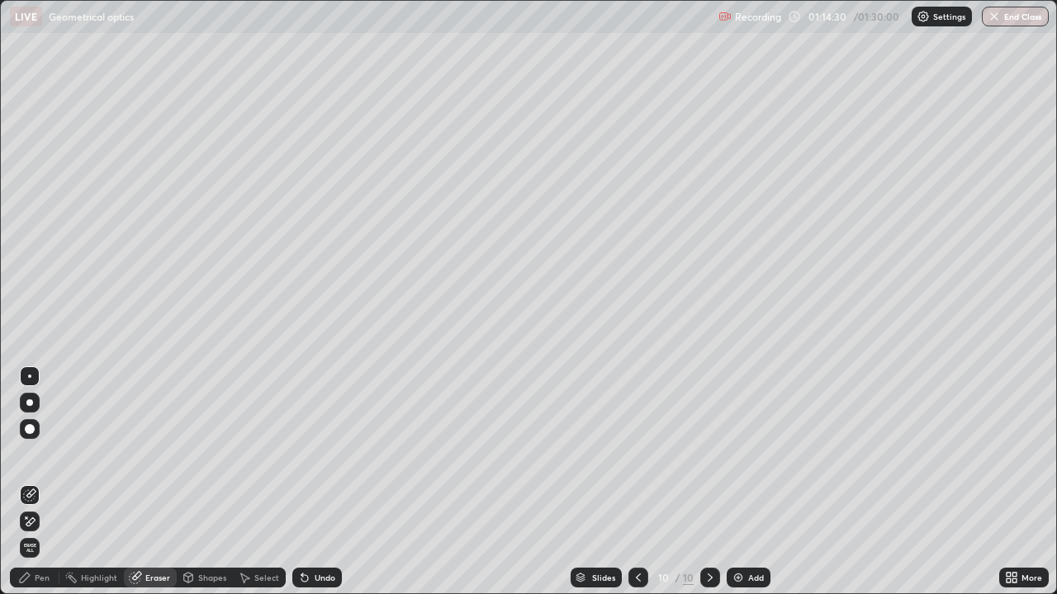
click at [42, 454] on div "Pen" at bounding box center [42, 578] width 15 height 8
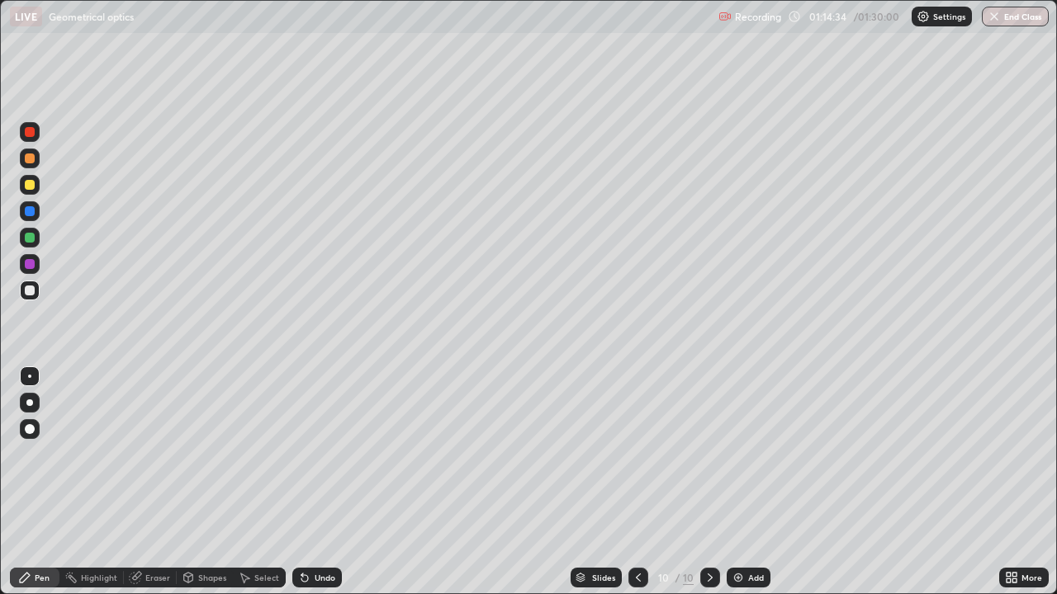
click at [263, 454] on div "Select" at bounding box center [266, 578] width 25 height 8
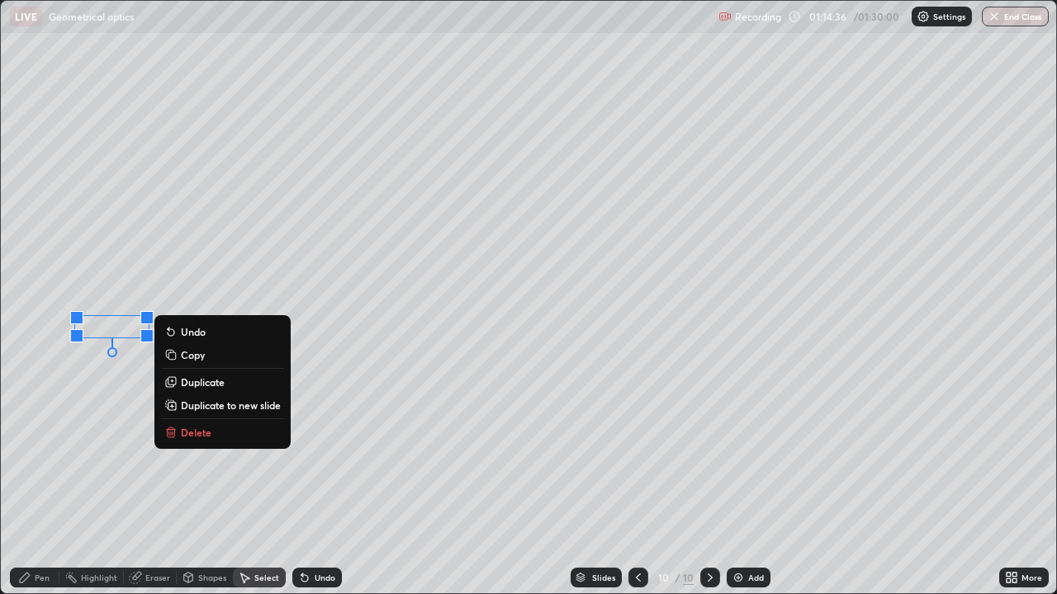
click at [212, 436] on button "Delete" at bounding box center [222, 433] width 123 height 20
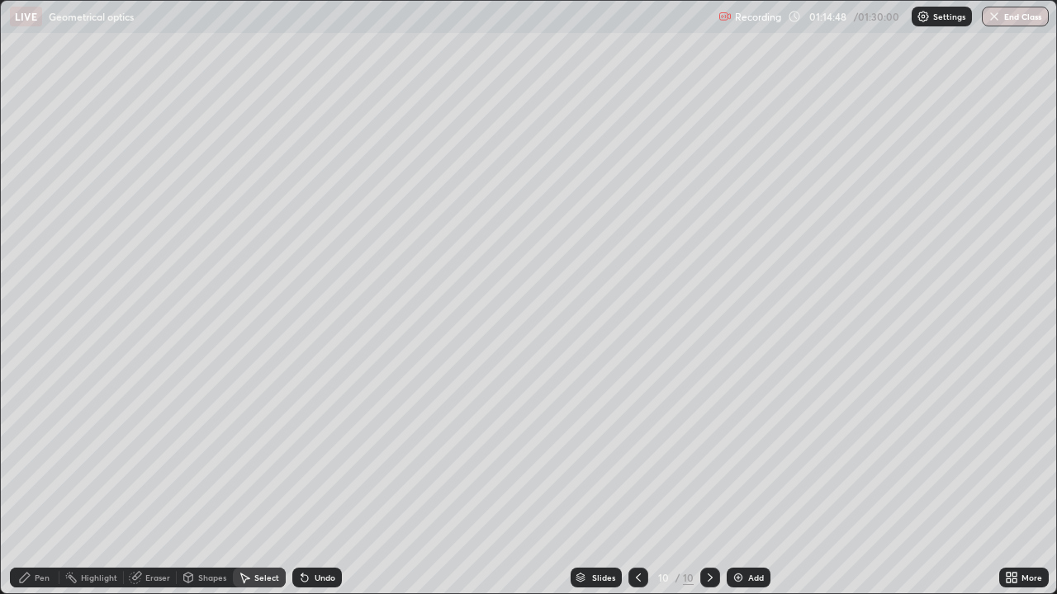
click at [87, 303] on div "0 ° Undo Copy Duplicate Duplicate to new slide Delete" at bounding box center [528, 297] width 1055 height 593
click at [32, 454] on div "Pen" at bounding box center [35, 578] width 50 height 20
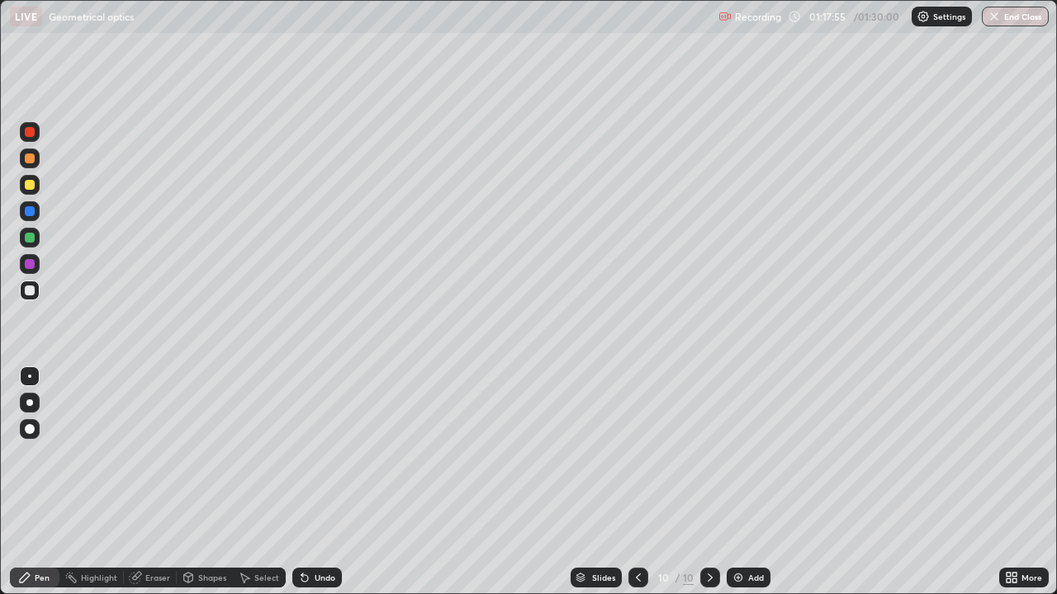
click at [32, 184] on div at bounding box center [30, 185] width 10 height 10
click at [33, 266] on div at bounding box center [30, 264] width 10 height 10
click at [29, 286] on div at bounding box center [30, 291] width 10 height 10
click at [158, 454] on div "Eraser" at bounding box center [157, 578] width 25 height 8
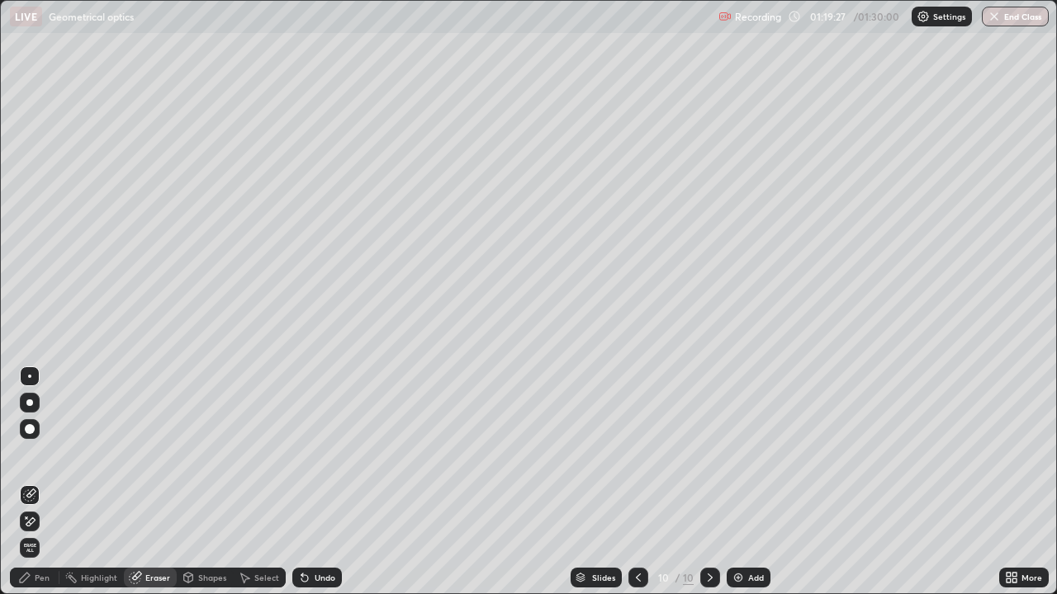
click at [50, 454] on div "Pen" at bounding box center [35, 578] width 50 height 20
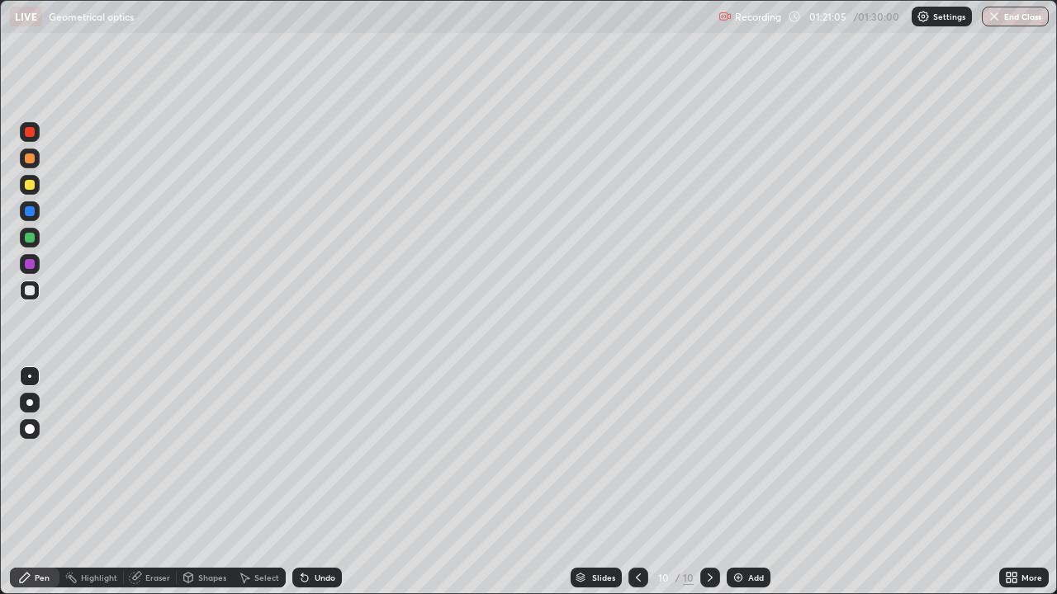
click at [36, 182] on div at bounding box center [30, 185] width 20 height 20
click at [1019, 22] on button "End Class" at bounding box center [1015, 17] width 67 height 20
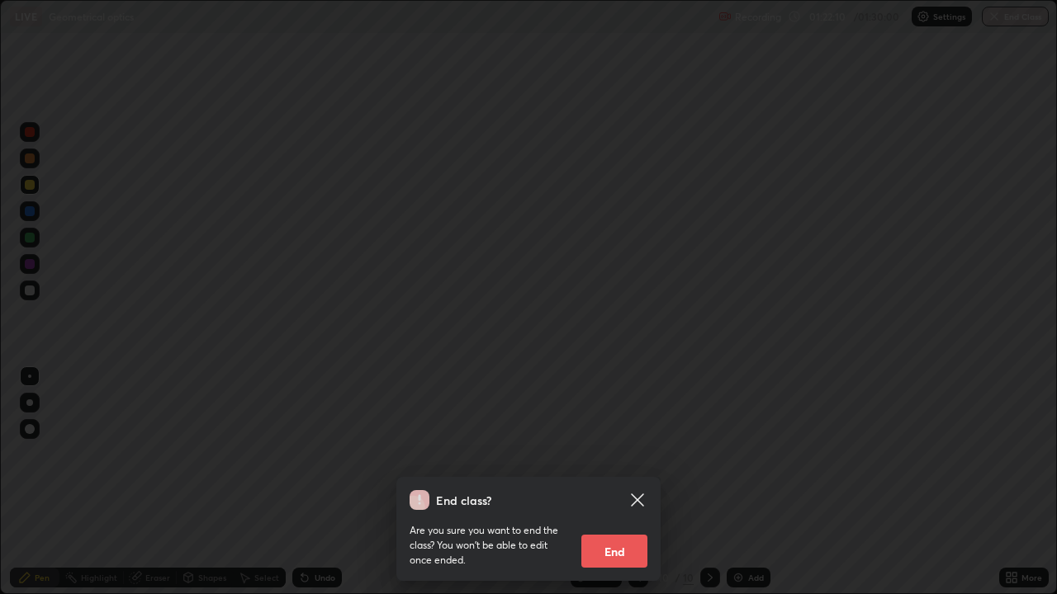
click at [615, 454] on button "End" at bounding box center [614, 551] width 66 height 33
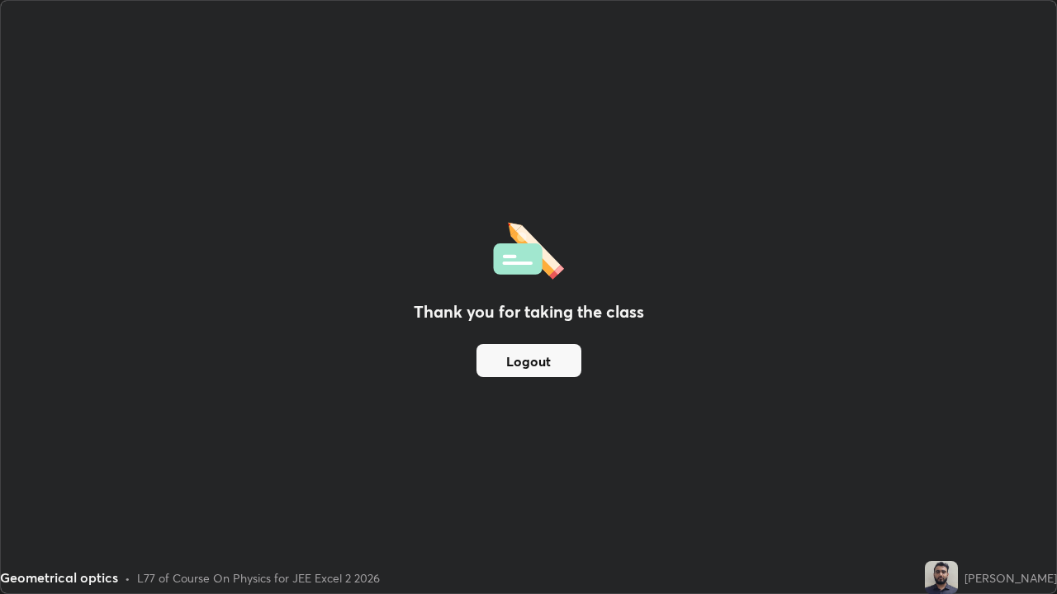
click at [547, 367] on button "Logout" at bounding box center [528, 360] width 105 height 33
